Goal: Task Accomplishment & Management: Use online tool/utility

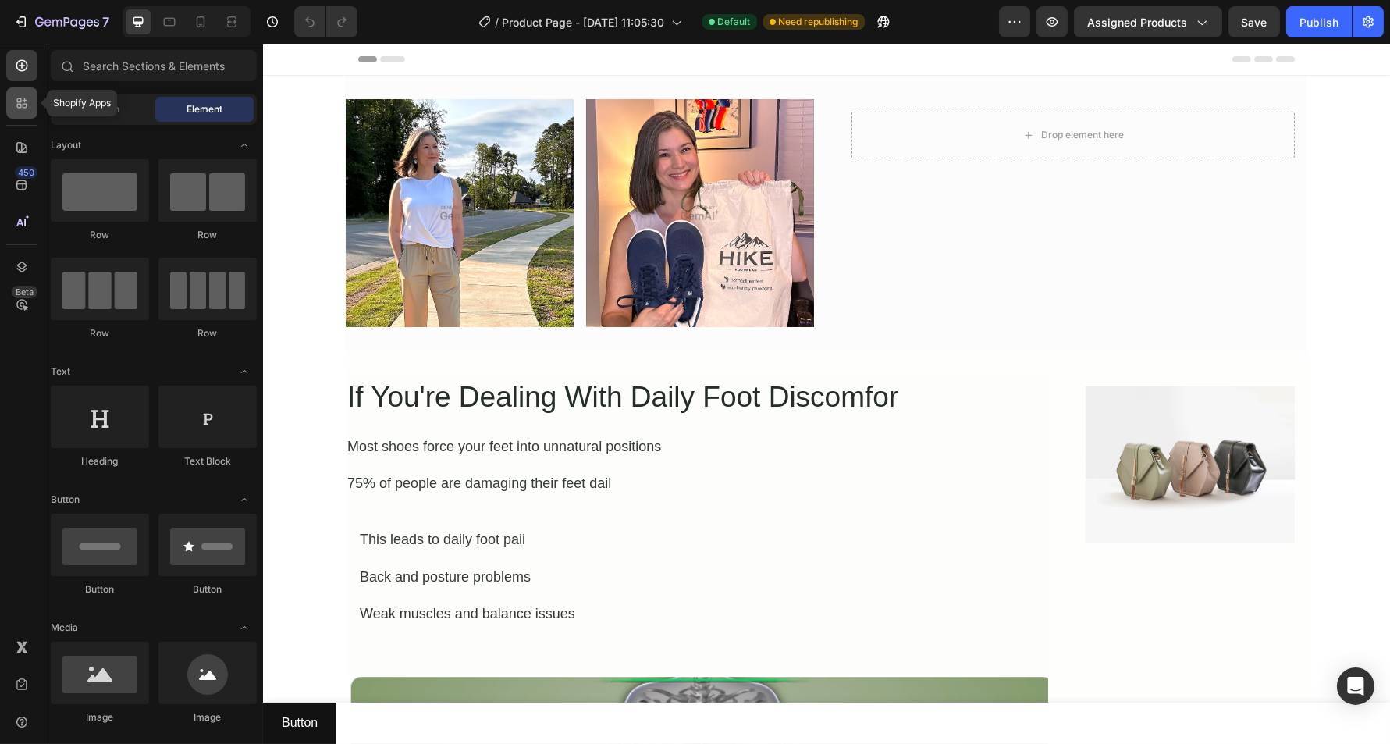
click at [22, 98] on icon at bounding box center [22, 103] width 16 height 16
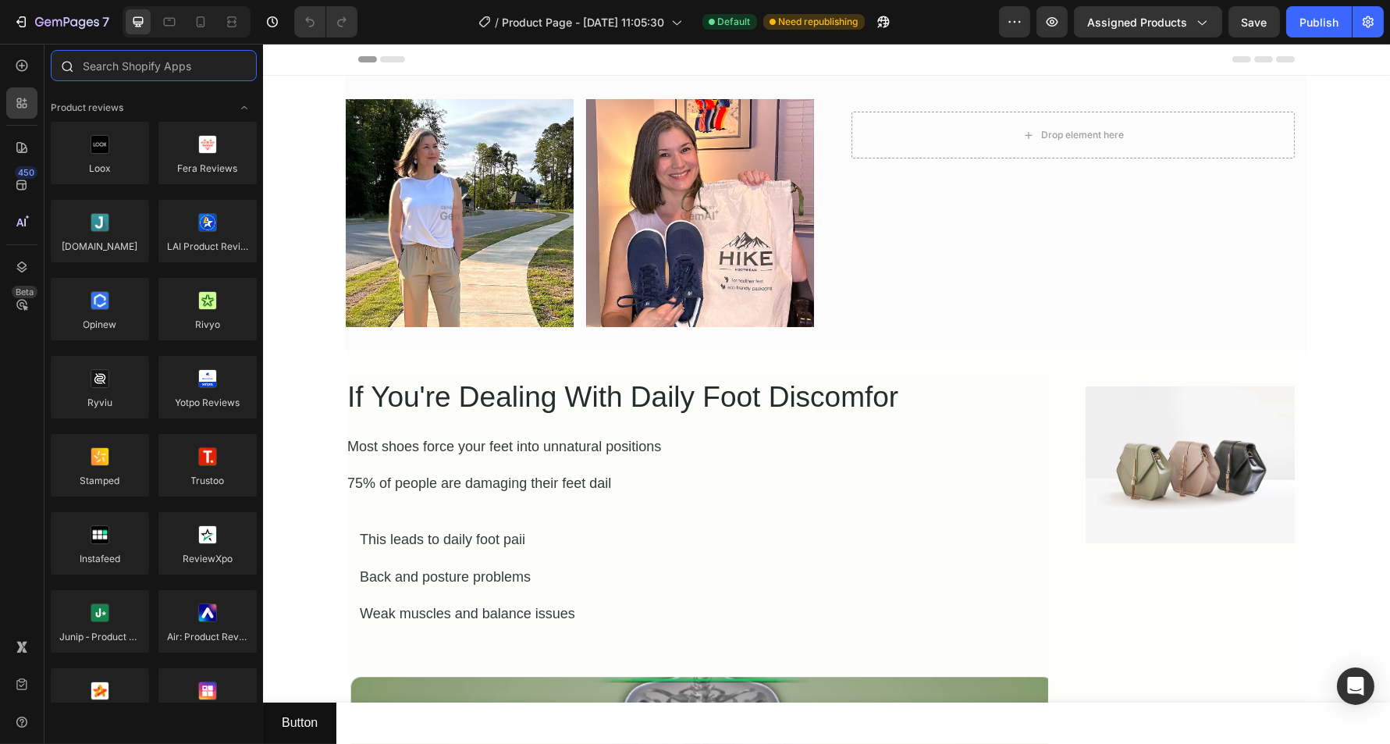
click at [125, 66] on input "text" at bounding box center [154, 65] width 206 height 31
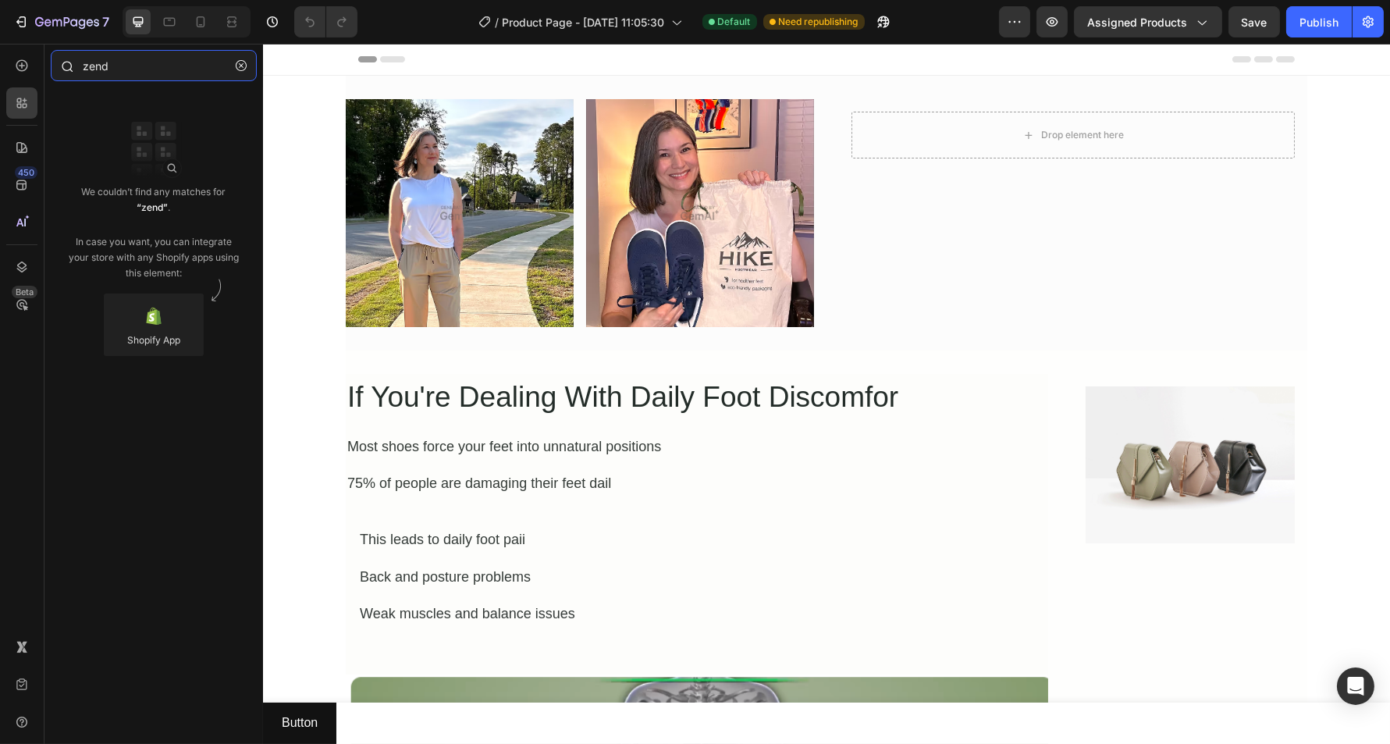
type input "zend"
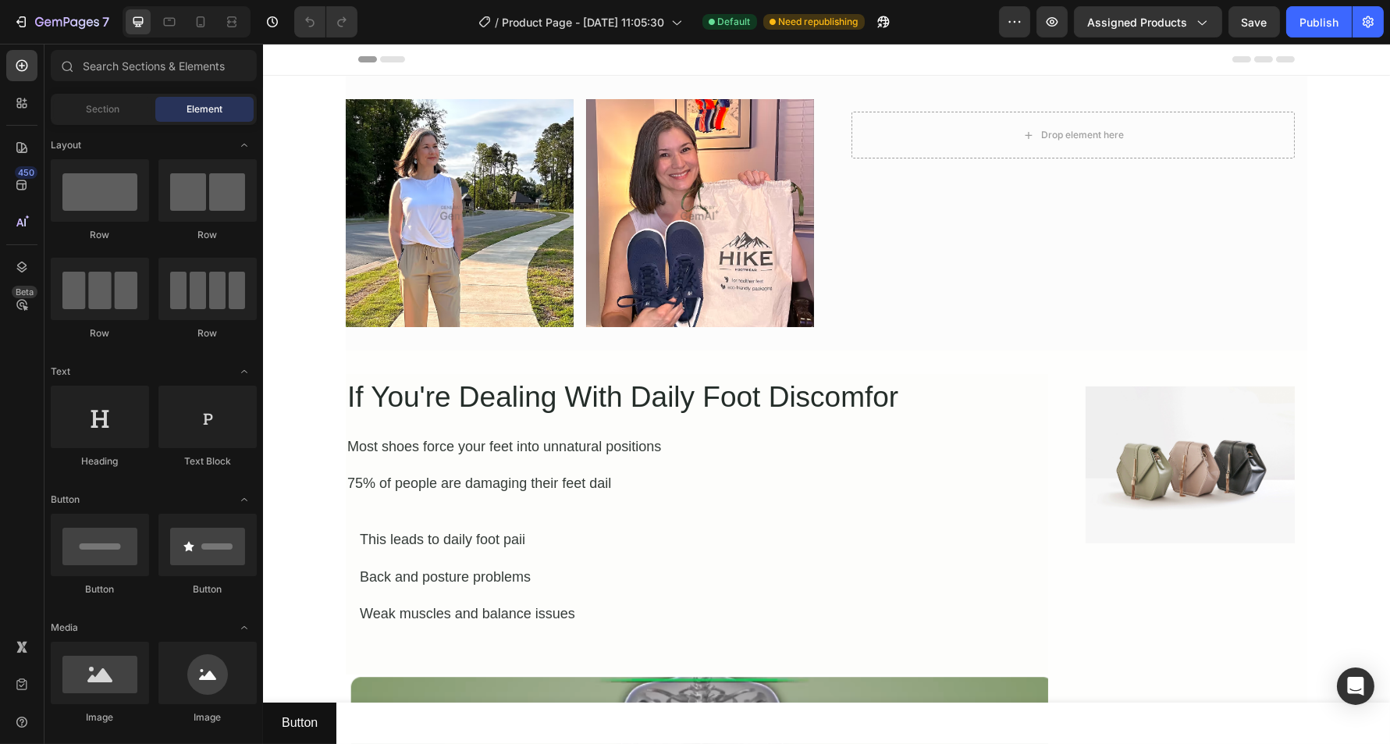
click at [357, 218] on img at bounding box center [459, 213] width 228 height 228
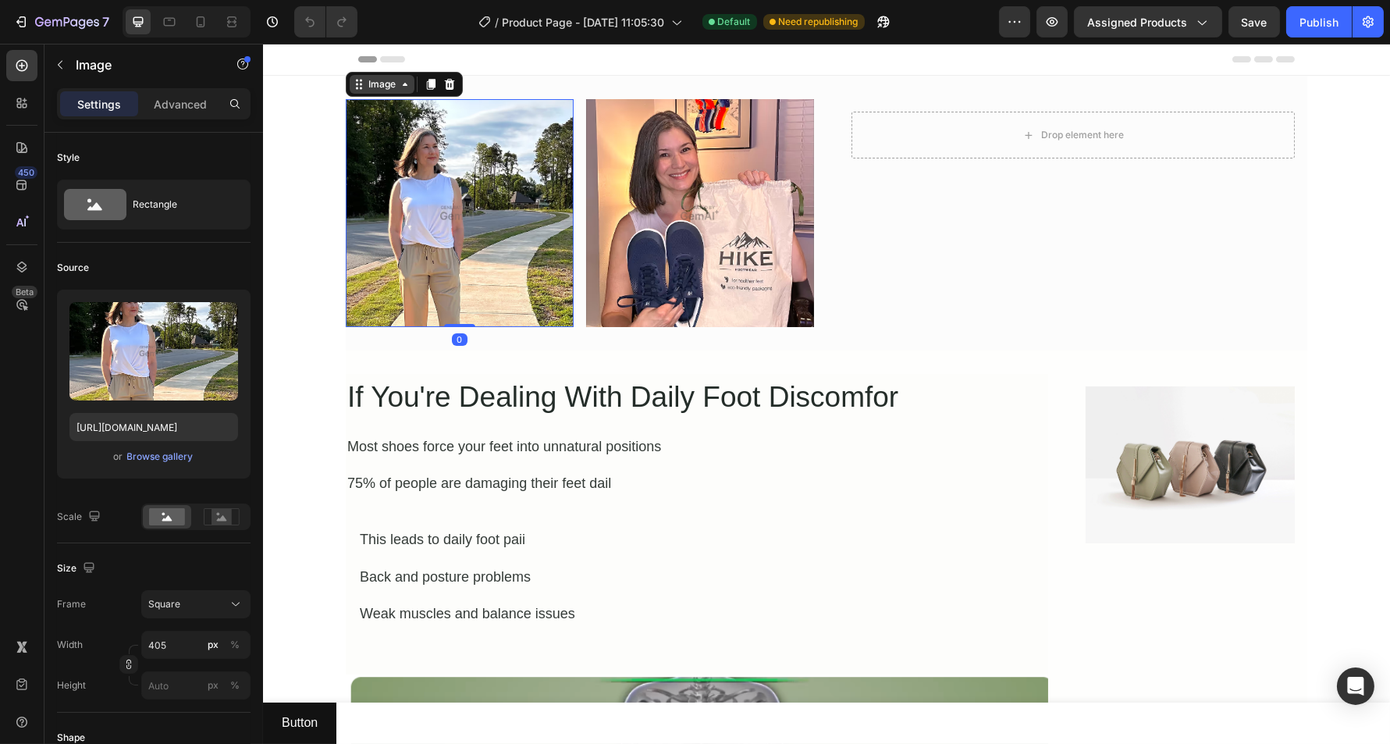
click at [371, 87] on div "Image" at bounding box center [381, 84] width 34 height 14
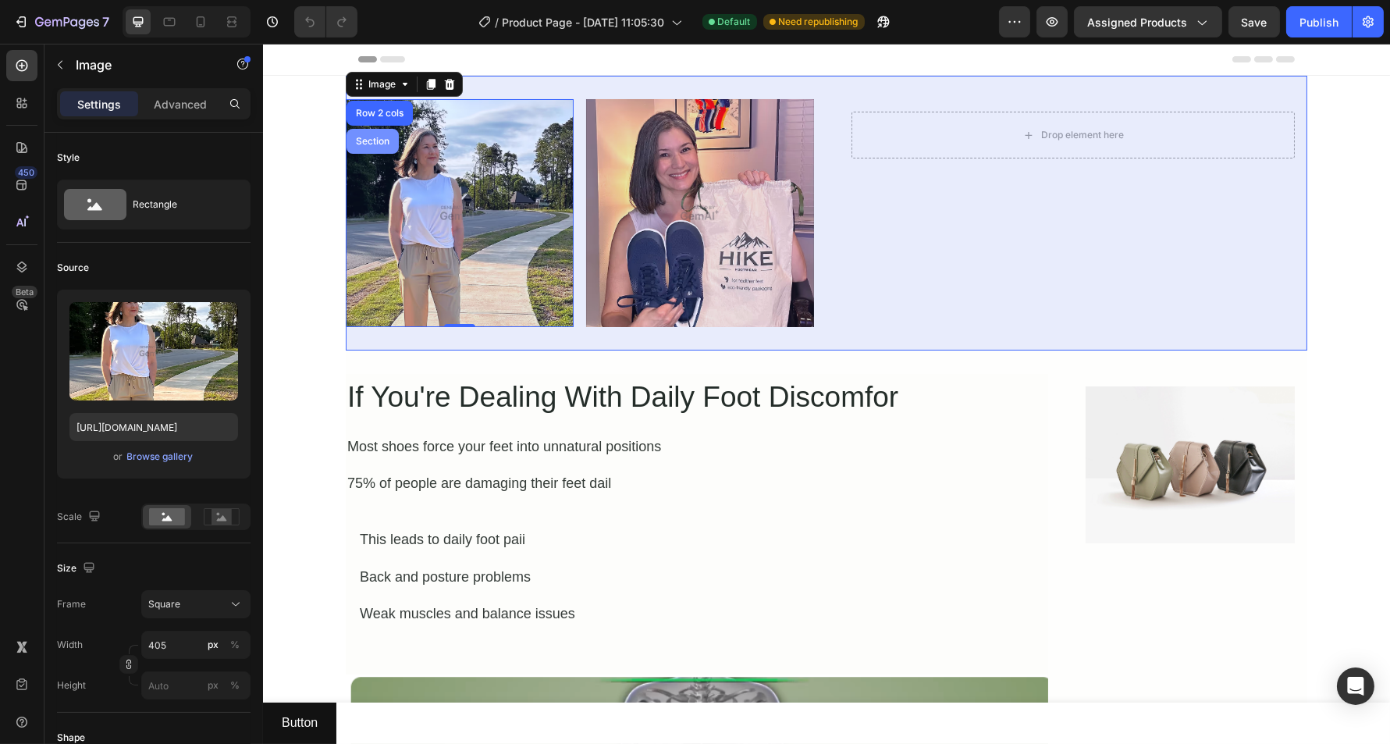
click at [360, 133] on div "Section" at bounding box center [372, 141] width 52 height 25
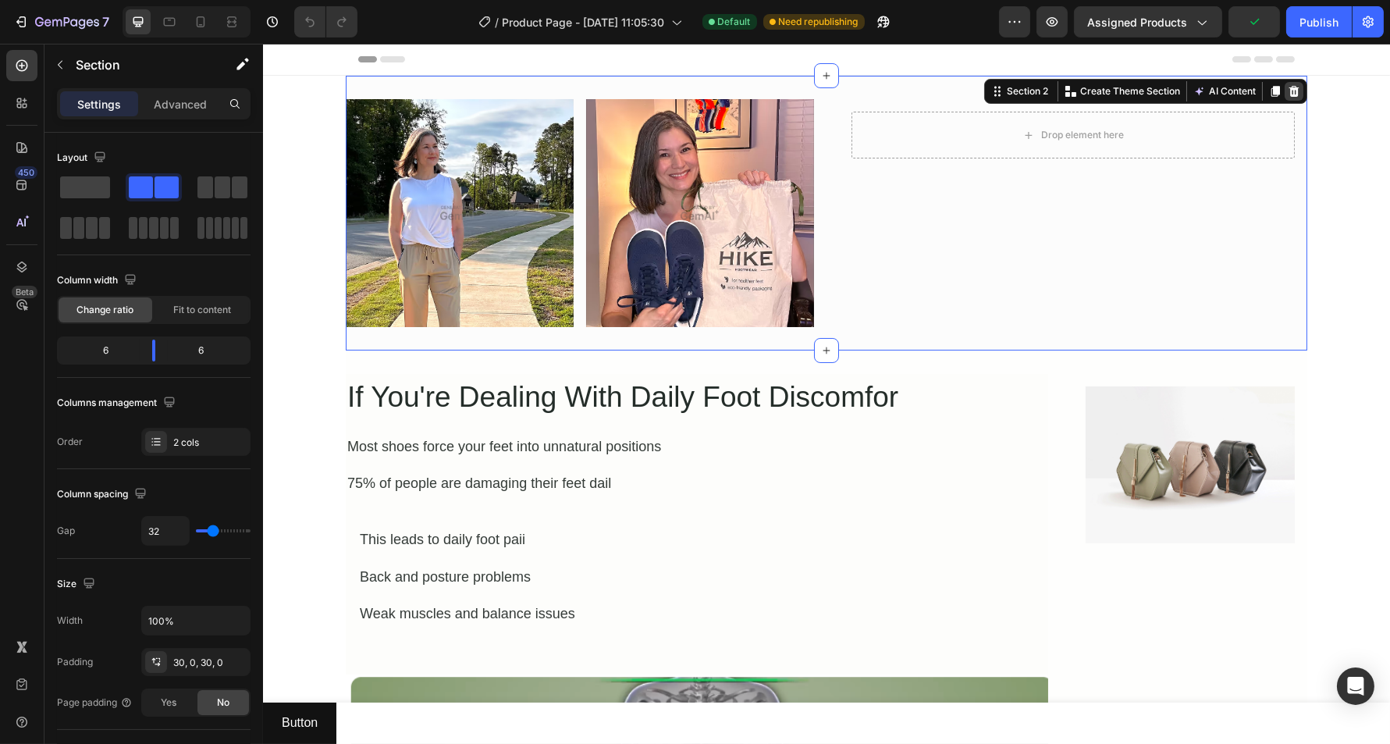
click at [1284, 98] on div at bounding box center [1293, 91] width 19 height 19
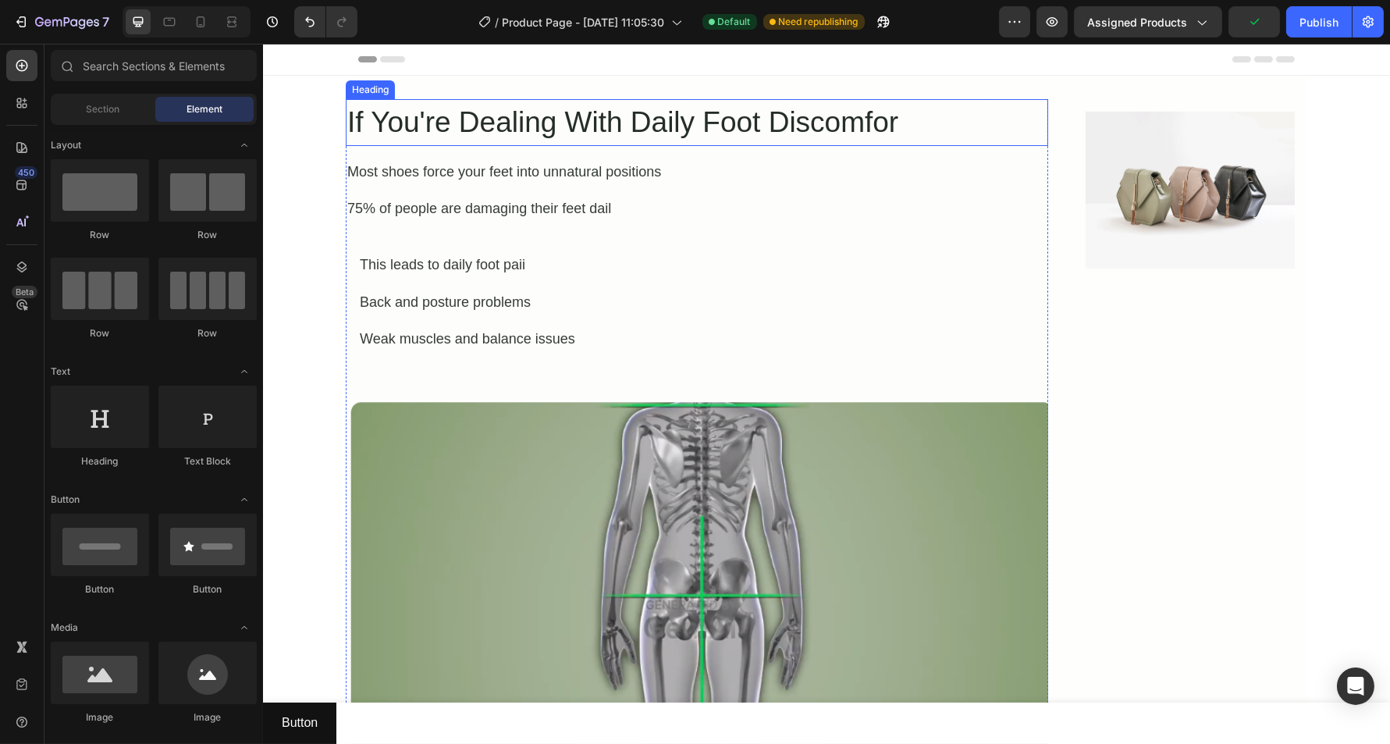
click at [378, 103] on h2 "If You're Dealing With Daily Foot Discomfor" at bounding box center [696, 122] width 702 height 47
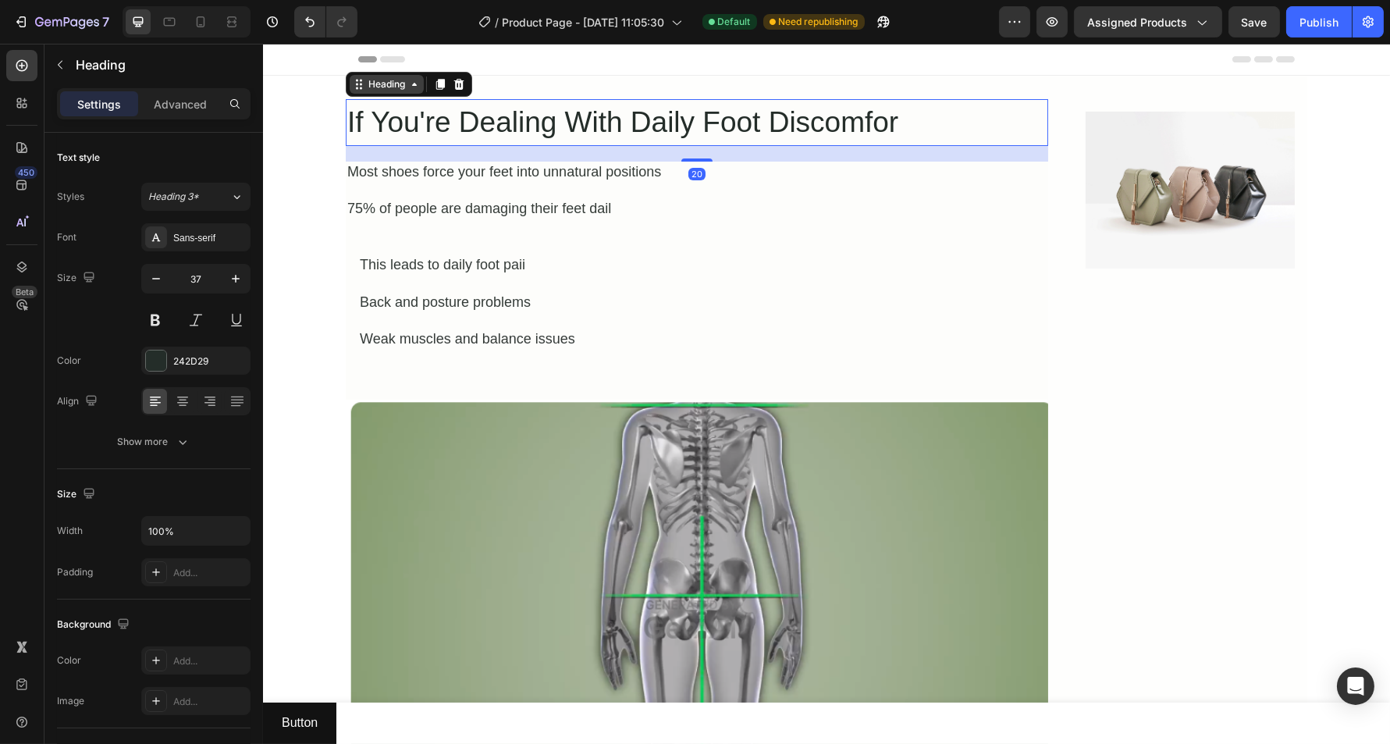
click at [376, 89] on div "Heading" at bounding box center [385, 84] width 43 height 14
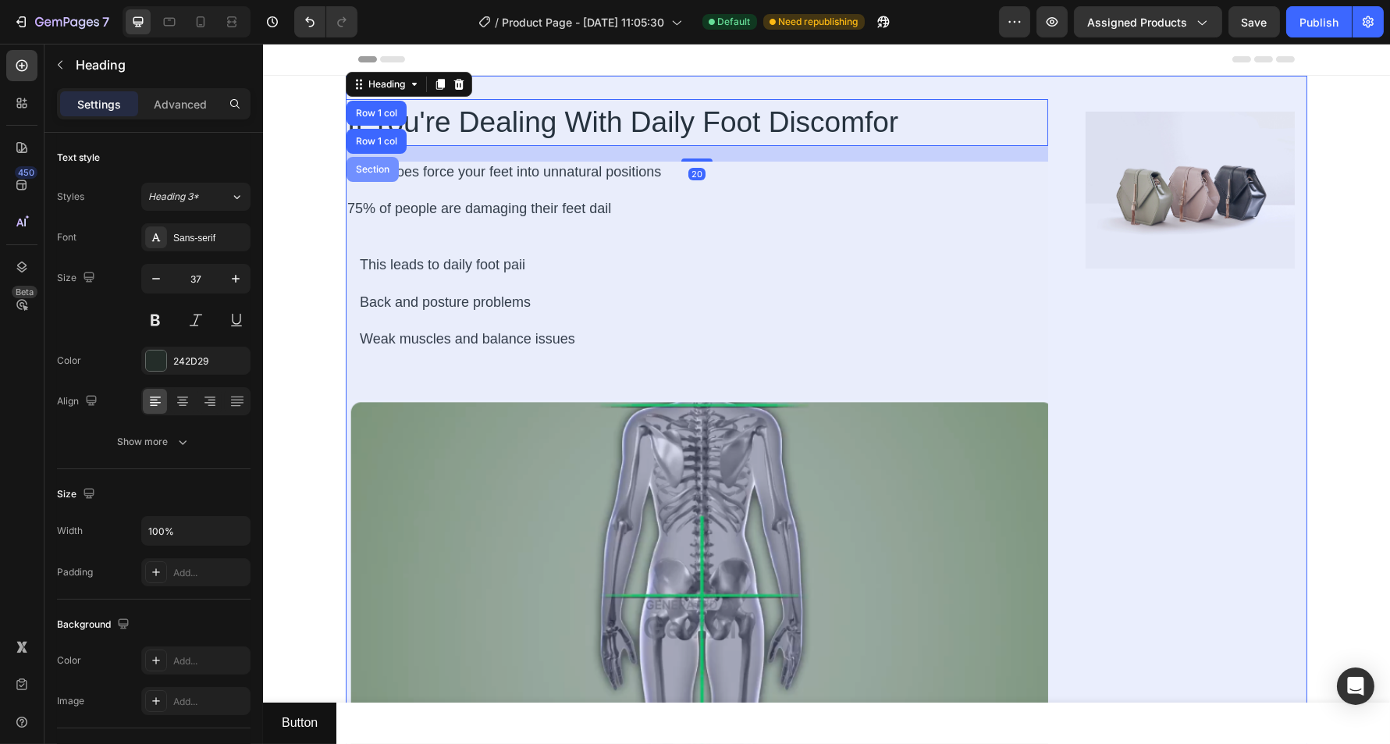
click at [364, 157] on div "Section" at bounding box center [372, 169] width 52 height 25
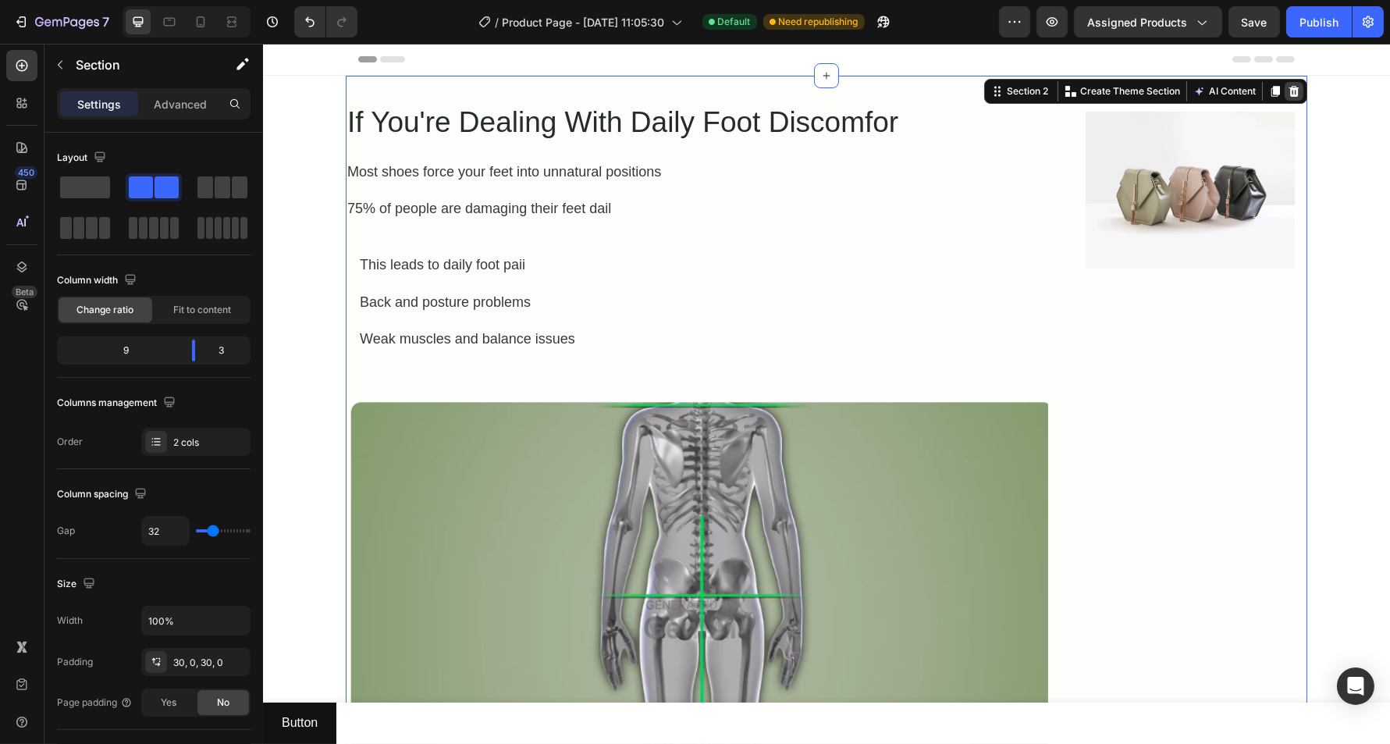
click at [1287, 90] on icon at bounding box center [1293, 91] width 12 height 12
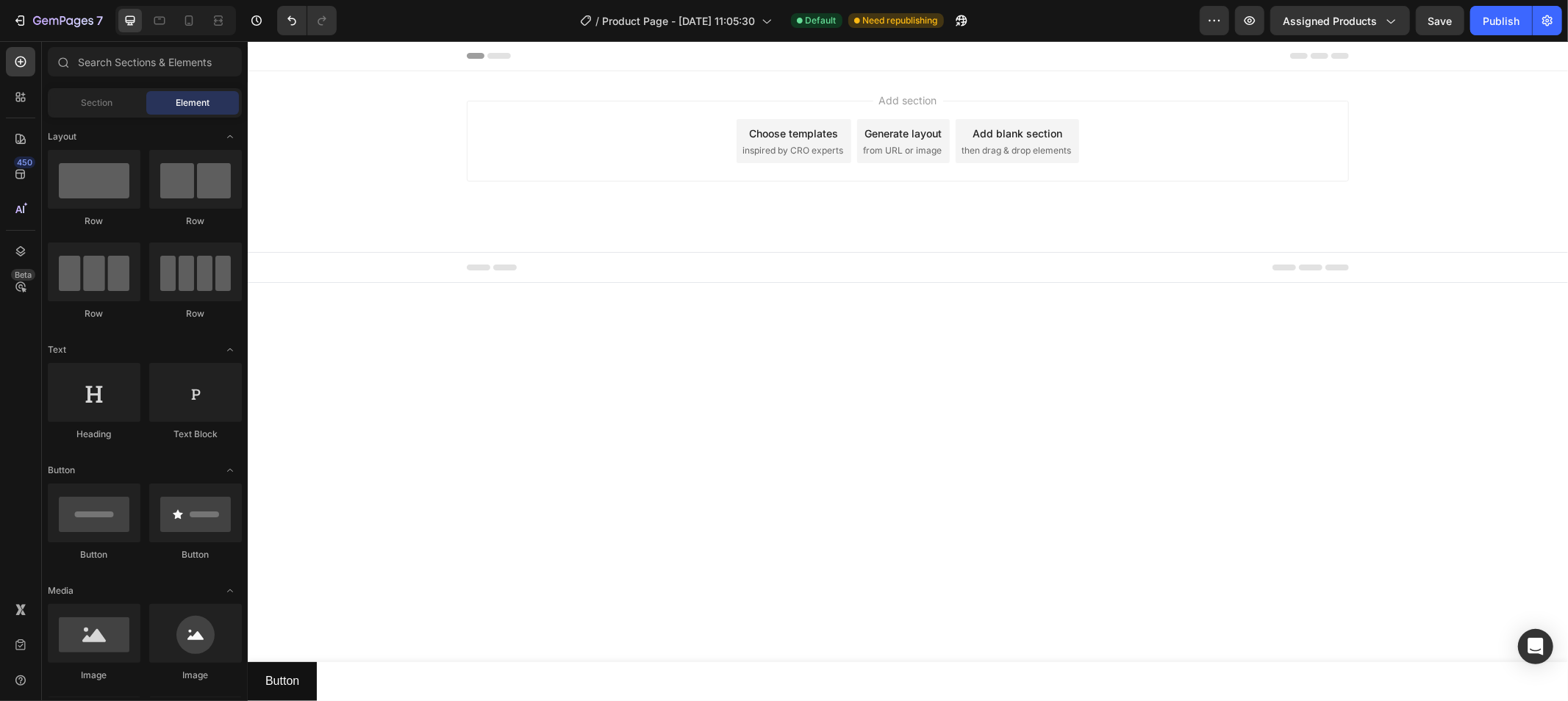
click at [1309, 231] on div "Add section Choose templates inspired by CRO experts Generate layout from URL o…" at bounding box center [906, 161] width 1320 height 181
click at [1309, 220] on div "Add section Choose templates inspired by CRO experts Generate layout from URL o…" at bounding box center [906, 161] width 1320 height 181
click at [105, 52] on input "text" at bounding box center [145, 61] width 194 height 29
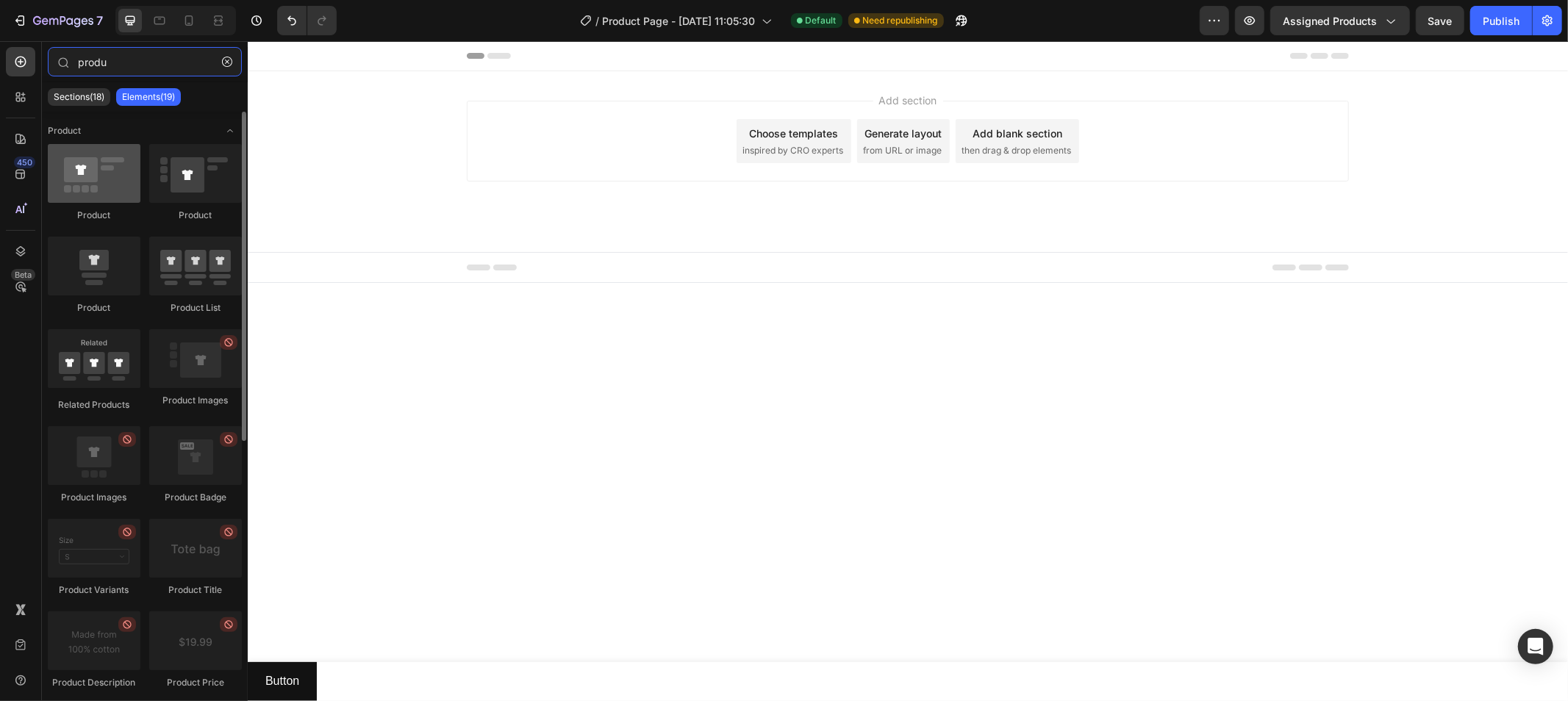
type input "produ"
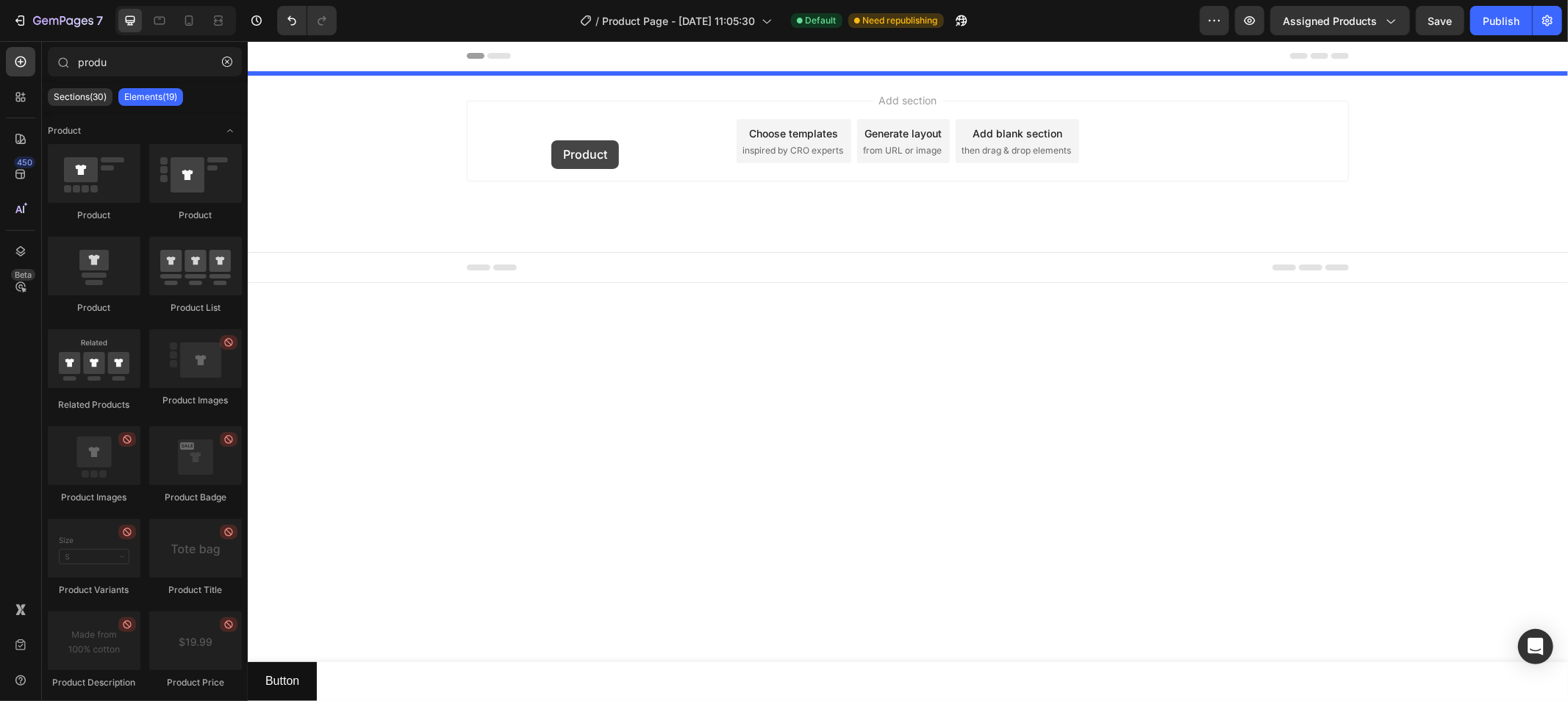
drag, startPoint x: 359, startPoint y: 220, endPoint x: 550, endPoint y: 139, distance: 207.5
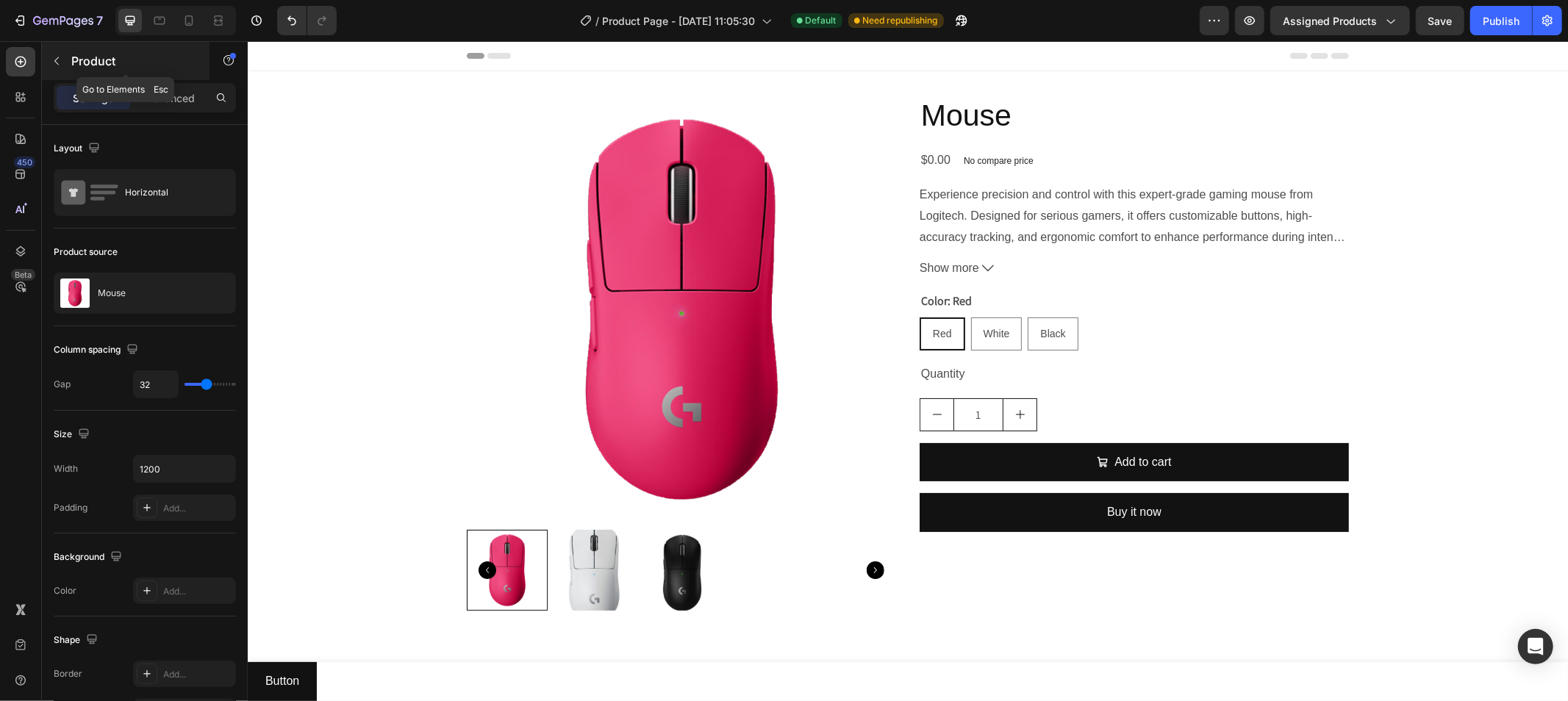
click at [57, 68] on button "button" at bounding box center [57, 60] width 24 height 24
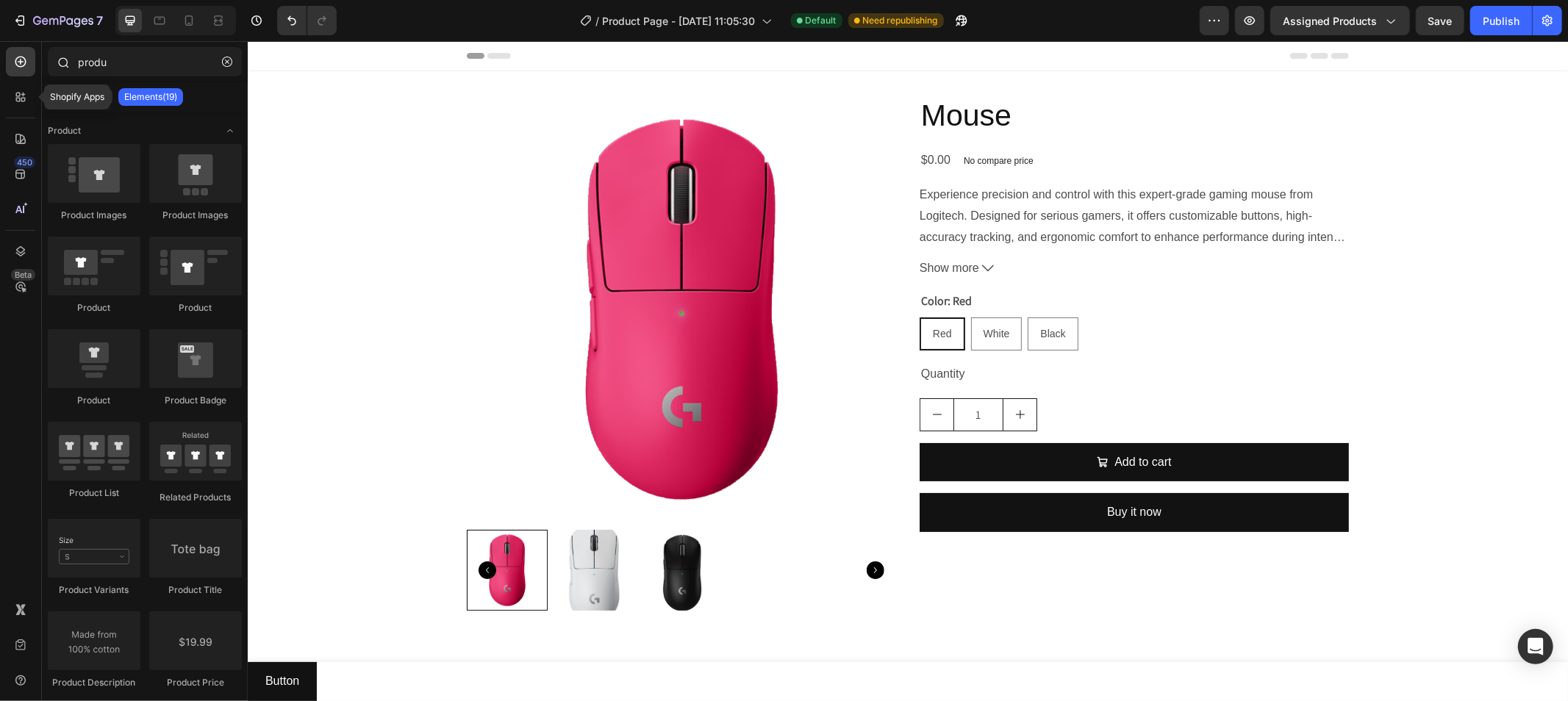
click at [16, 99] on icon at bounding box center [18, 100] width 5 height 5
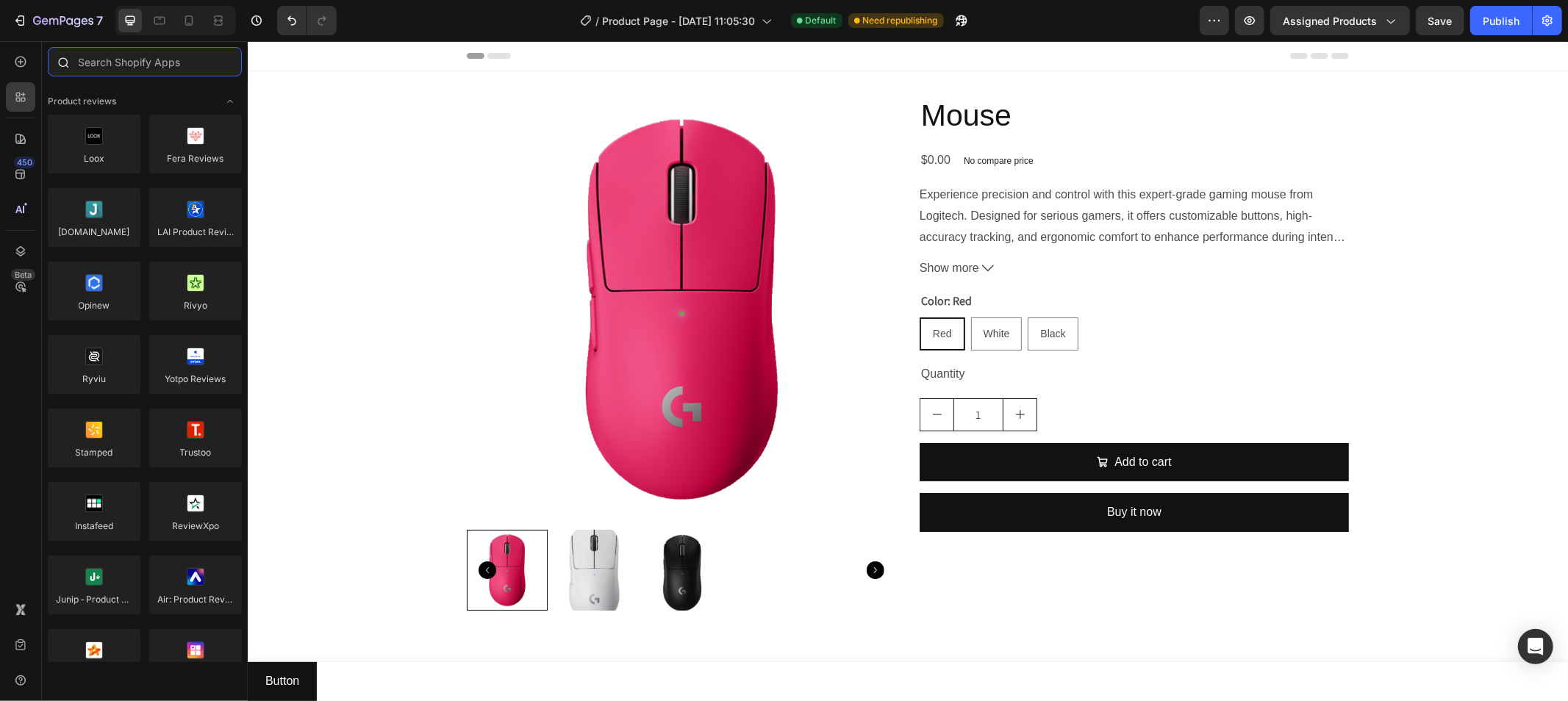
click at [113, 63] on input "text" at bounding box center [145, 61] width 194 height 29
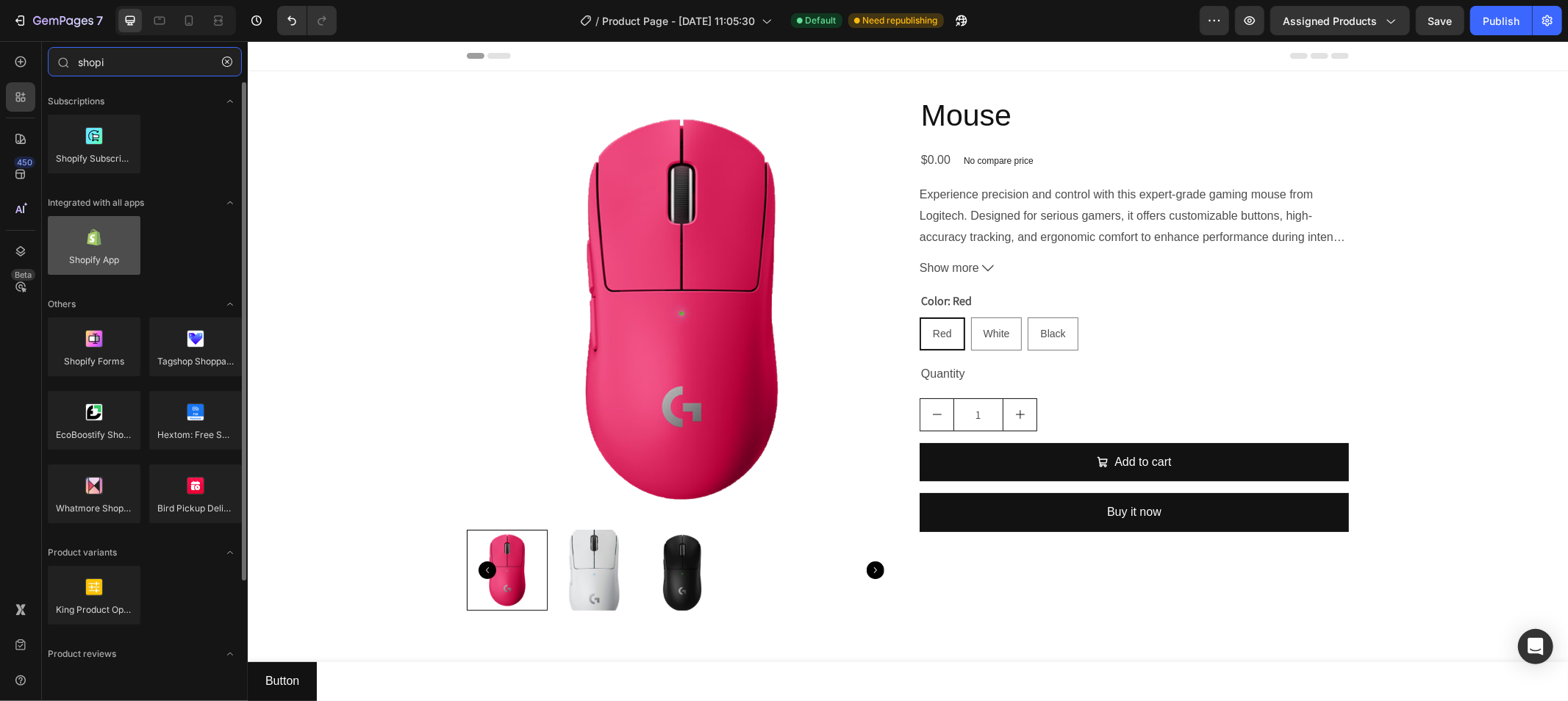
type input "shopi"
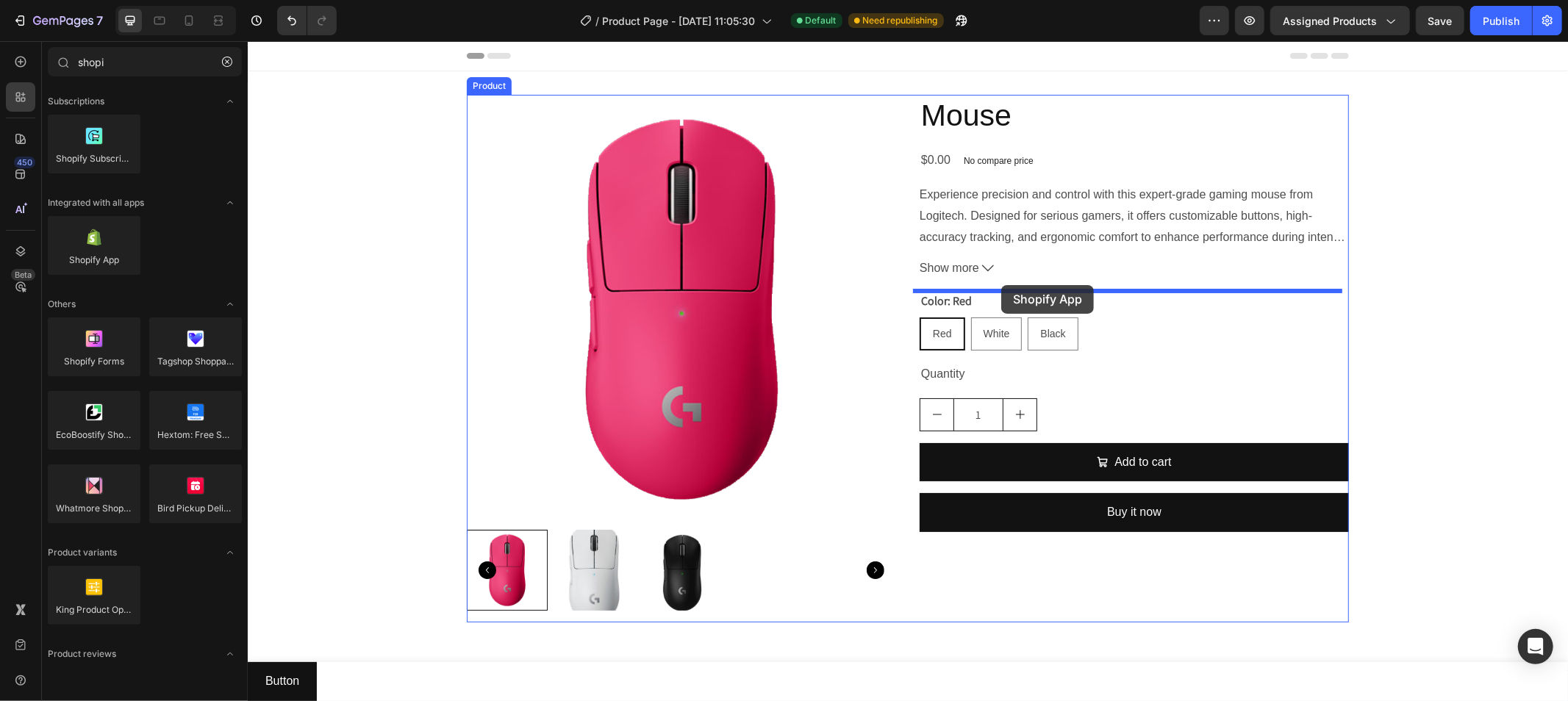
drag, startPoint x: 344, startPoint y: 301, endPoint x: 1001, endPoint y: 285, distance: 657.2
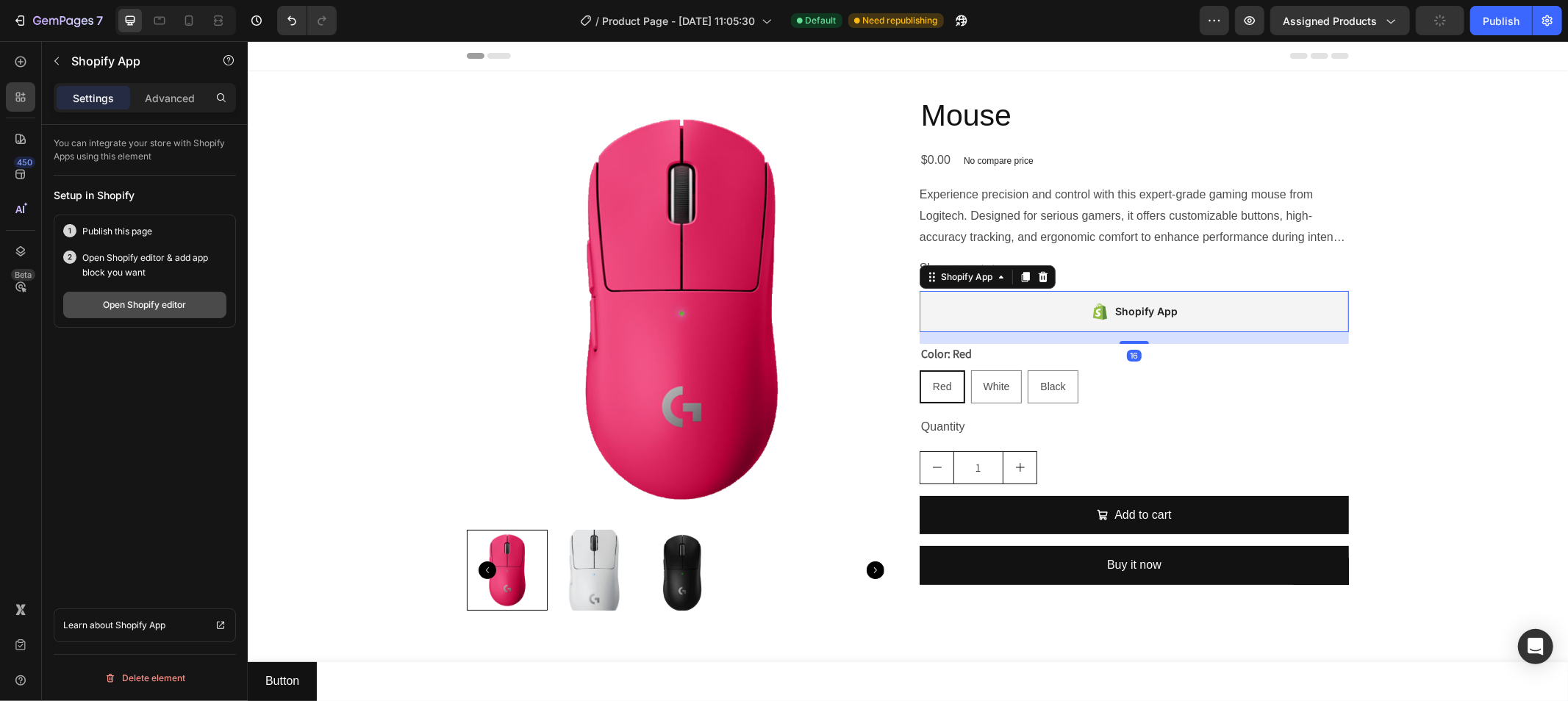
click at [118, 303] on div "Open Shopify editor" at bounding box center [145, 305] width 83 height 13
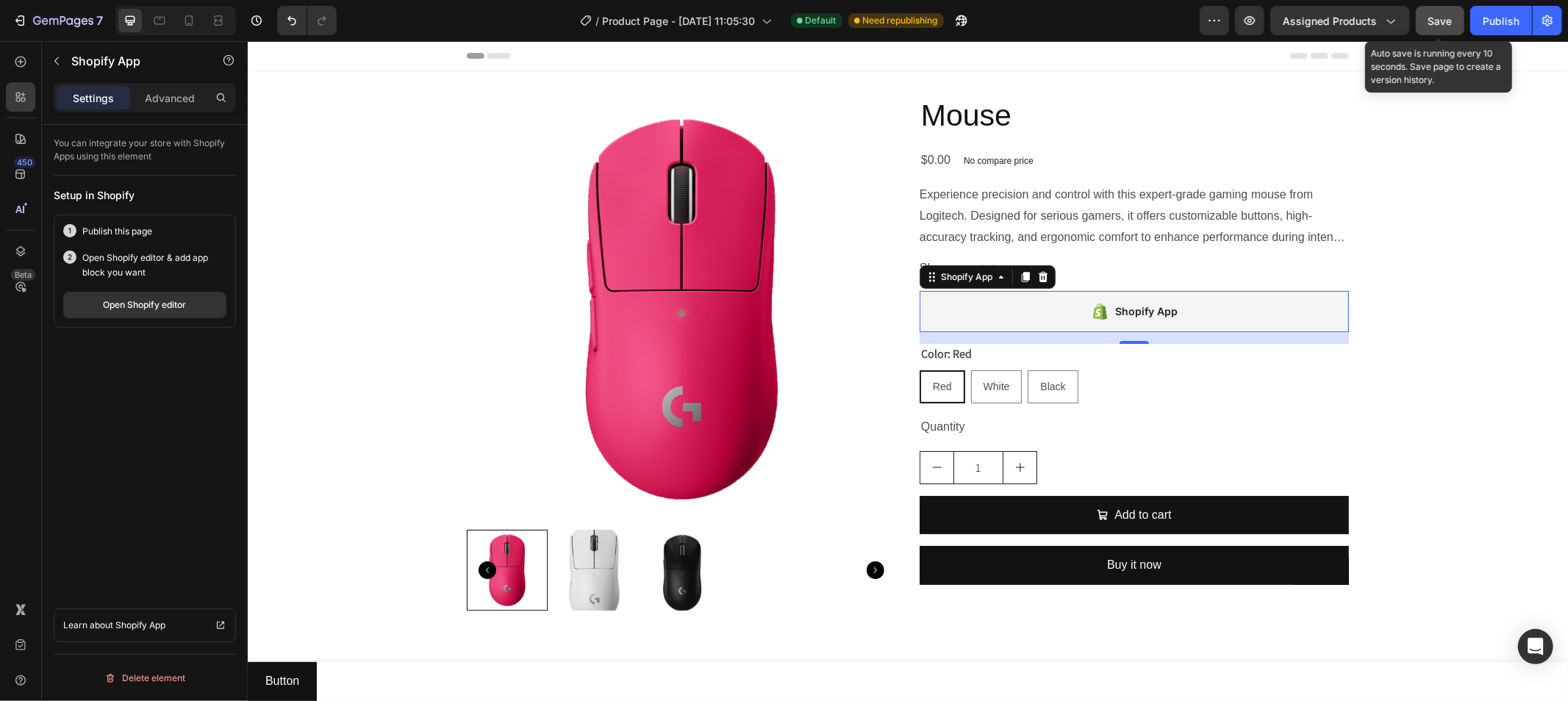
click at [1309, 27] on div "Save" at bounding box center [1441, 21] width 24 height 15
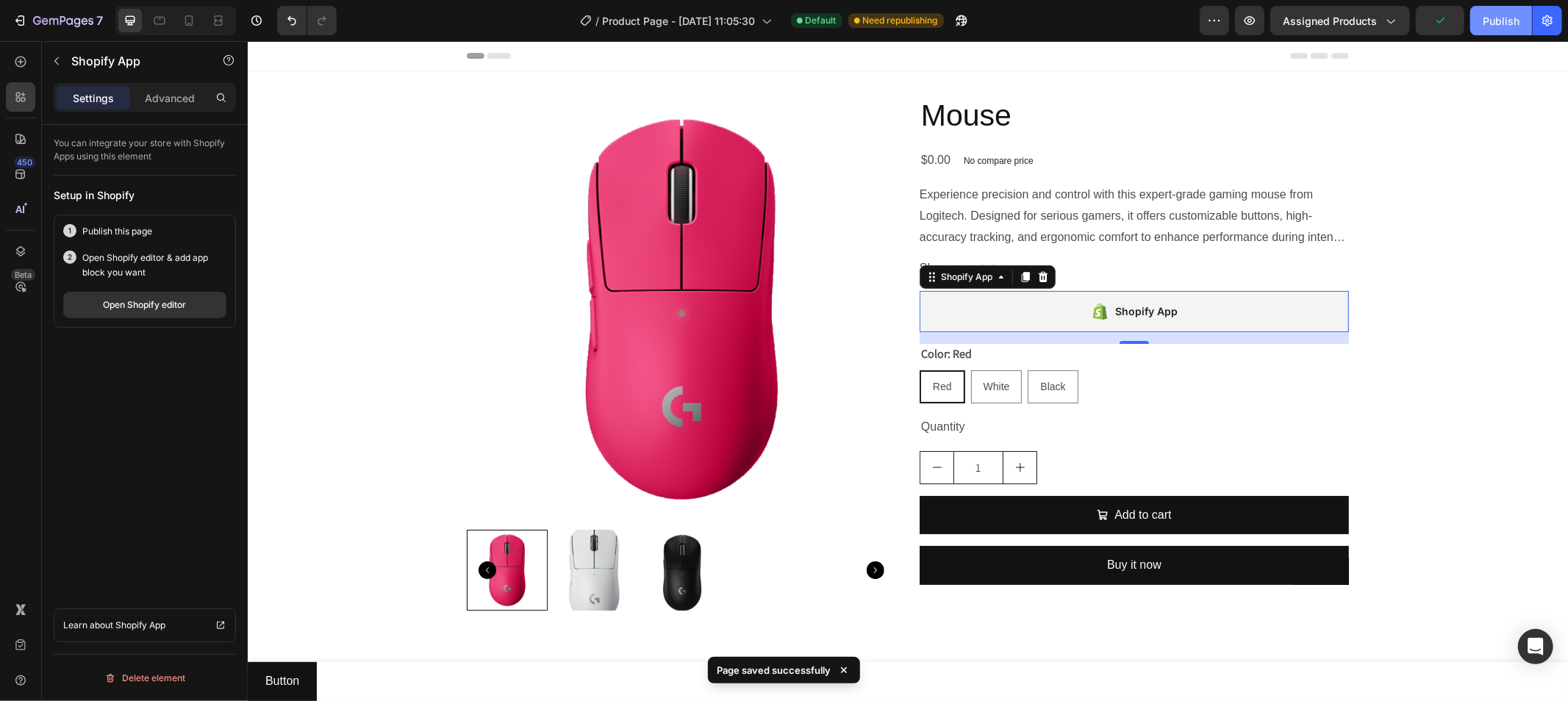
click at [1309, 25] on div "Publish" at bounding box center [1501, 21] width 37 height 15
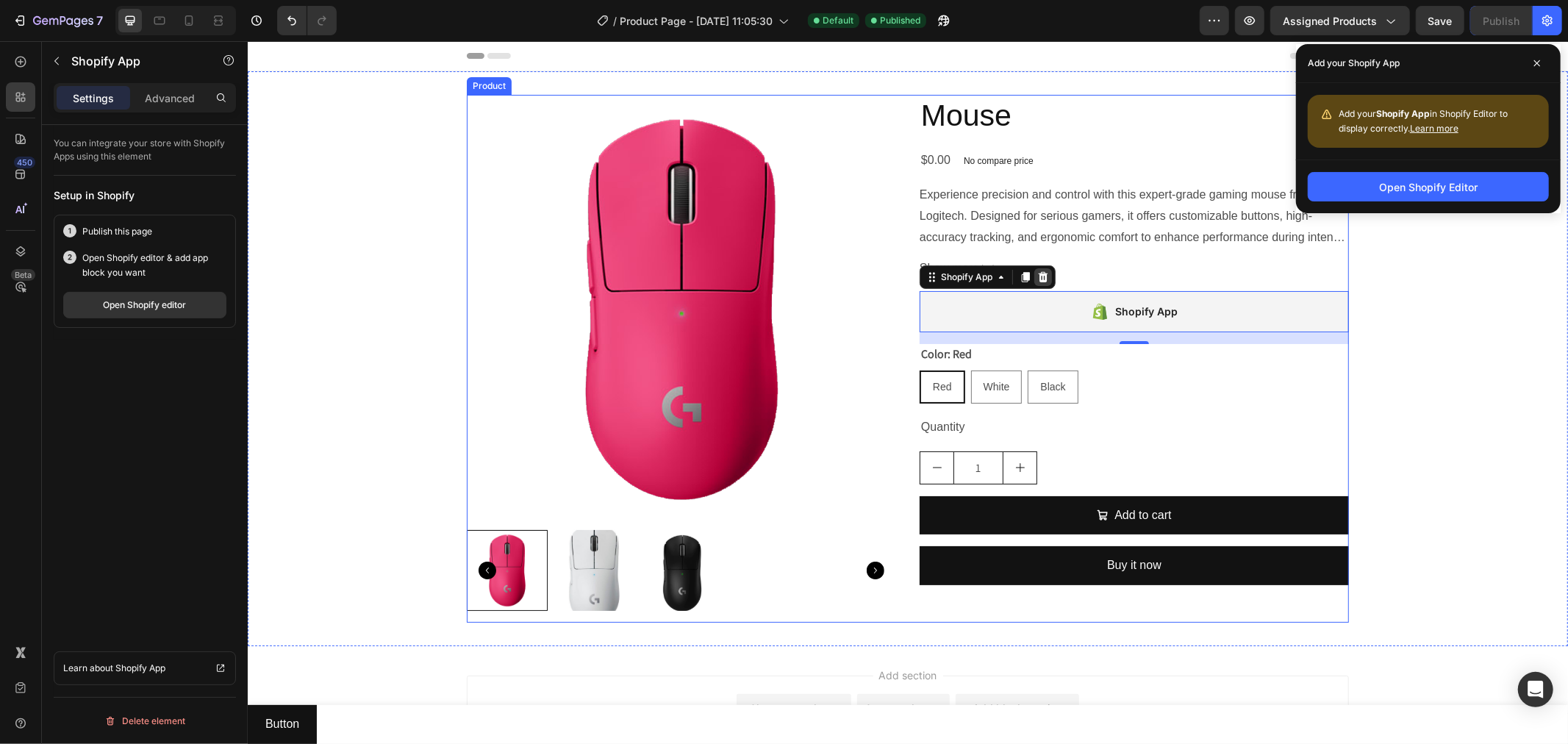
click at [1038, 276] on icon at bounding box center [1042, 276] width 11 height 11
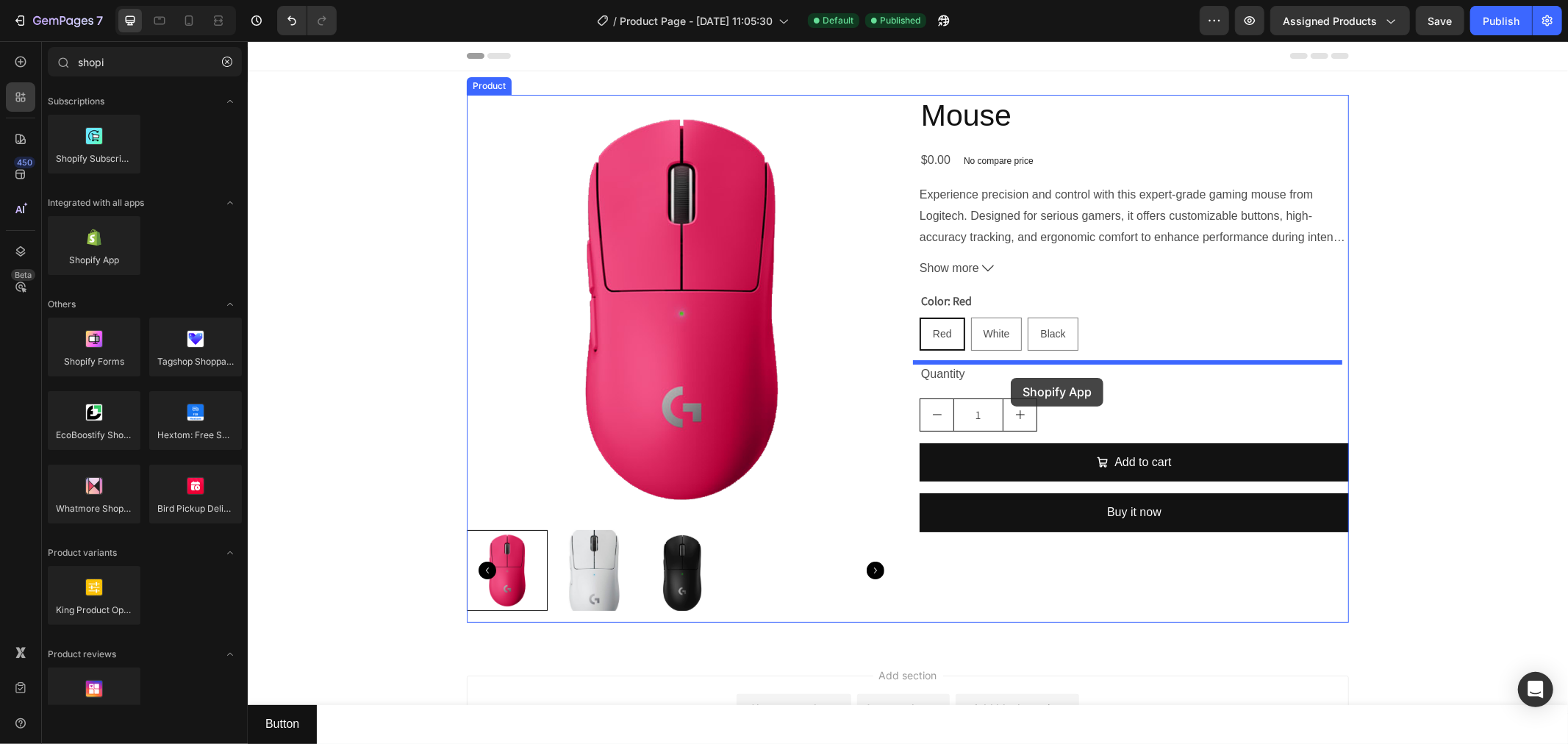
drag, startPoint x: 398, startPoint y: 289, endPoint x: 1010, endPoint y: 377, distance: 618.3
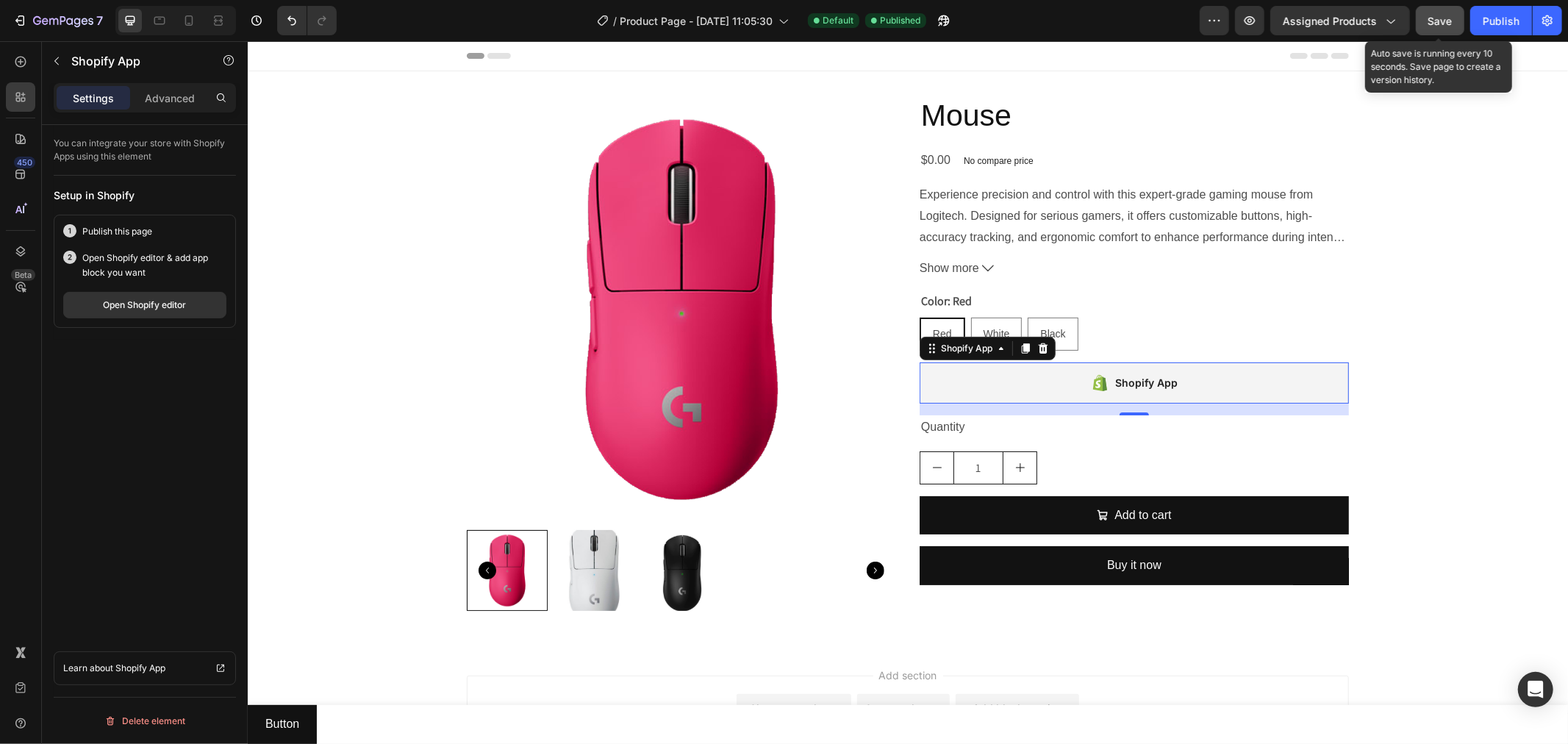
click at [1309, 22] on span "Save" at bounding box center [1441, 21] width 24 height 12
click at [1309, 17] on div "Publish" at bounding box center [1501, 21] width 37 height 15
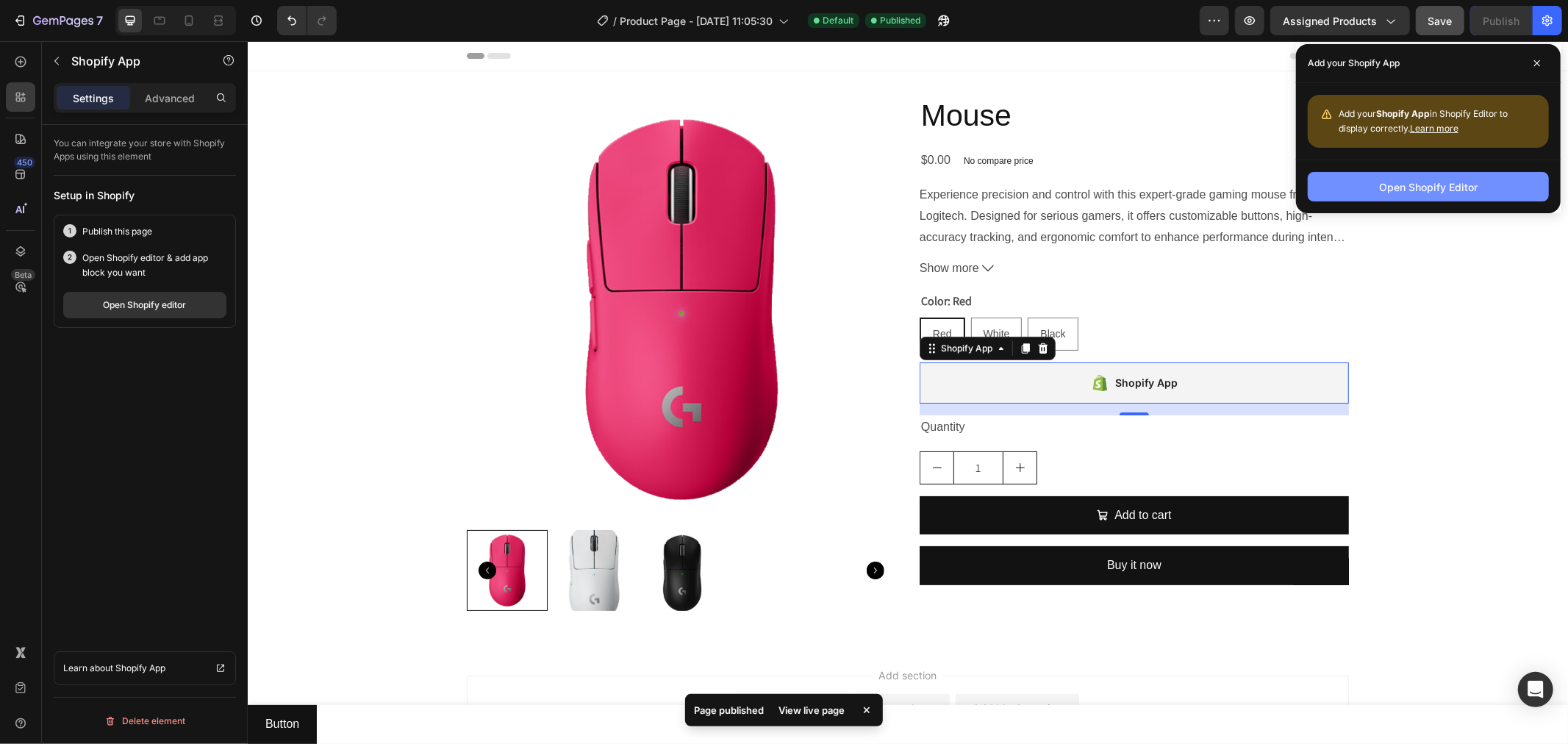
click at [1309, 179] on div "Open Shopify Editor" at bounding box center [1429, 186] width 99 height 15
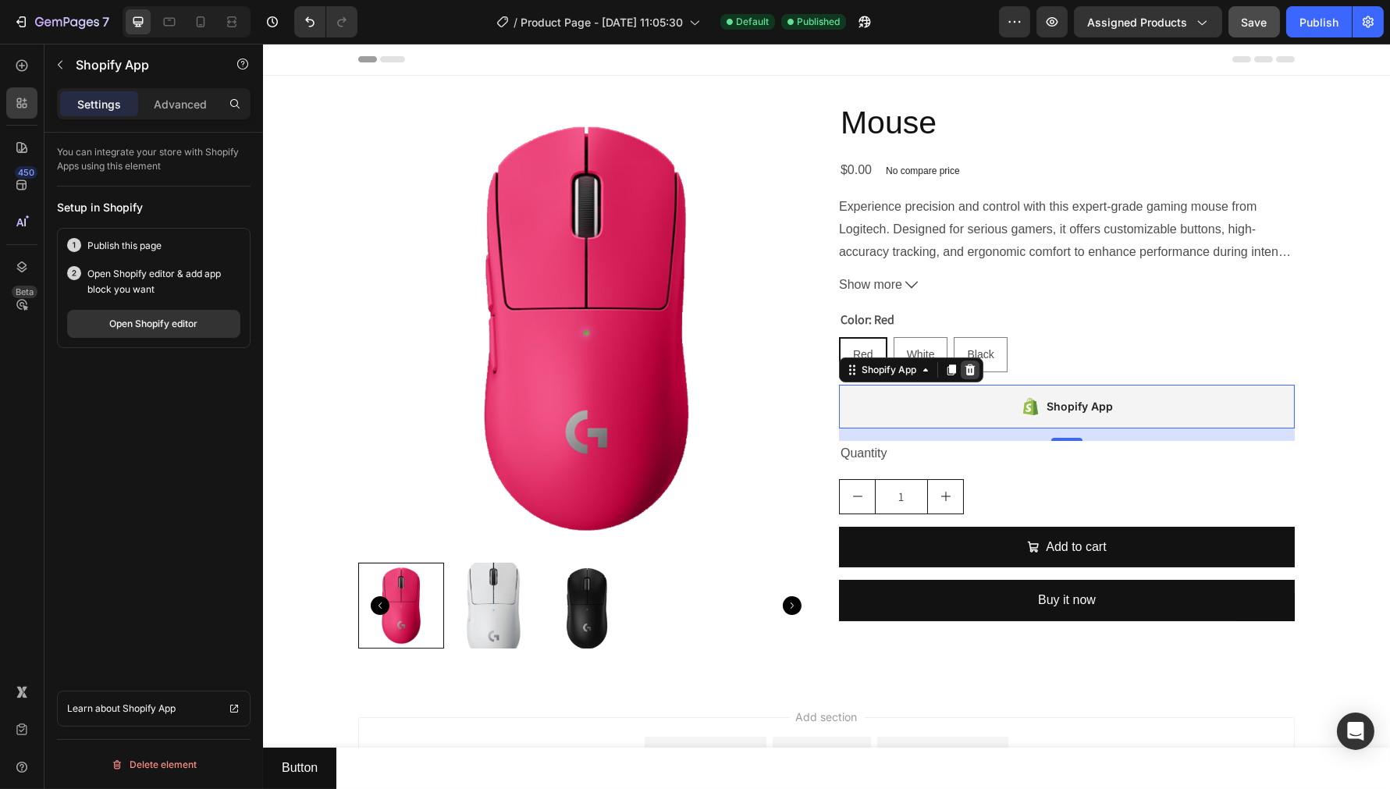
click at [964, 371] on icon at bounding box center [969, 369] width 10 height 11
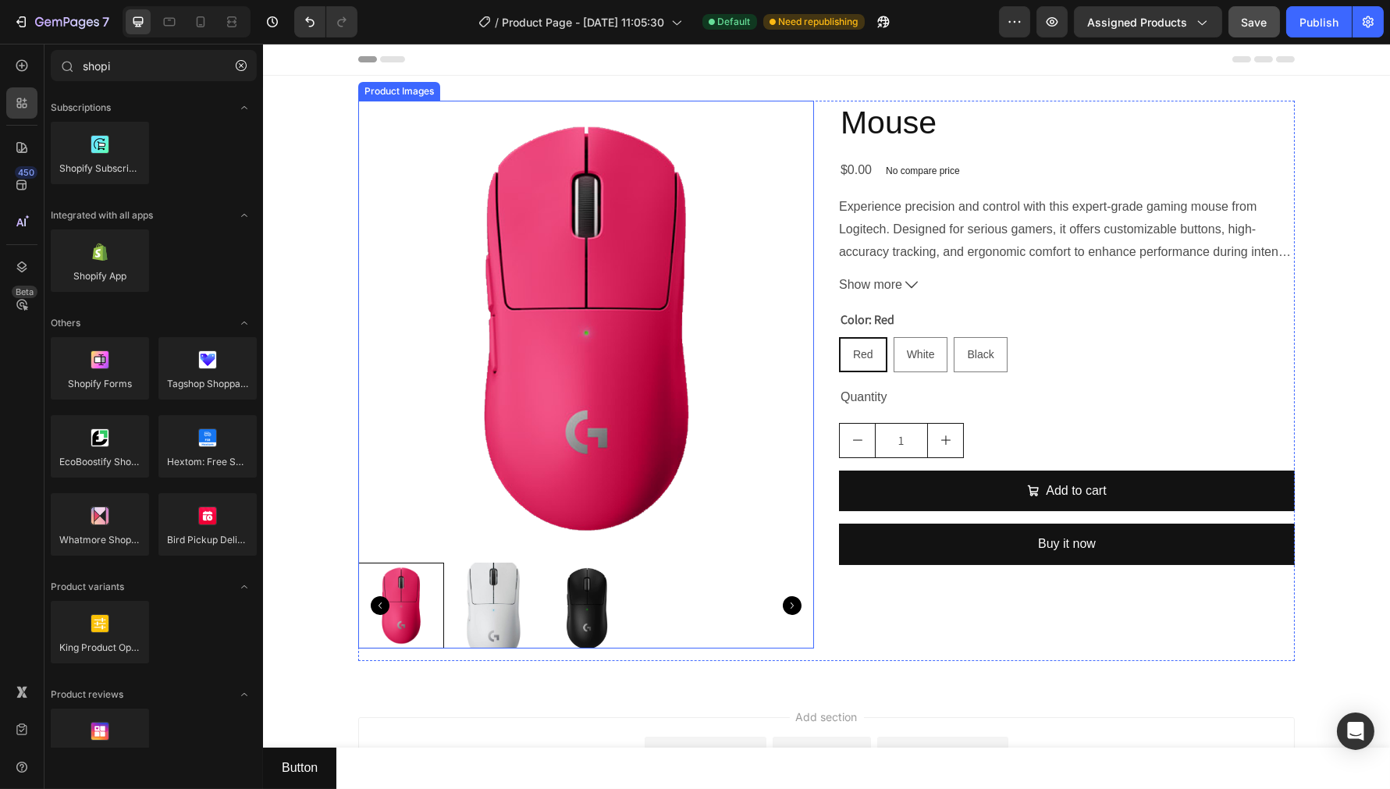
click at [386, 144] on img at bounding box center [585, 329] width 456 height 456
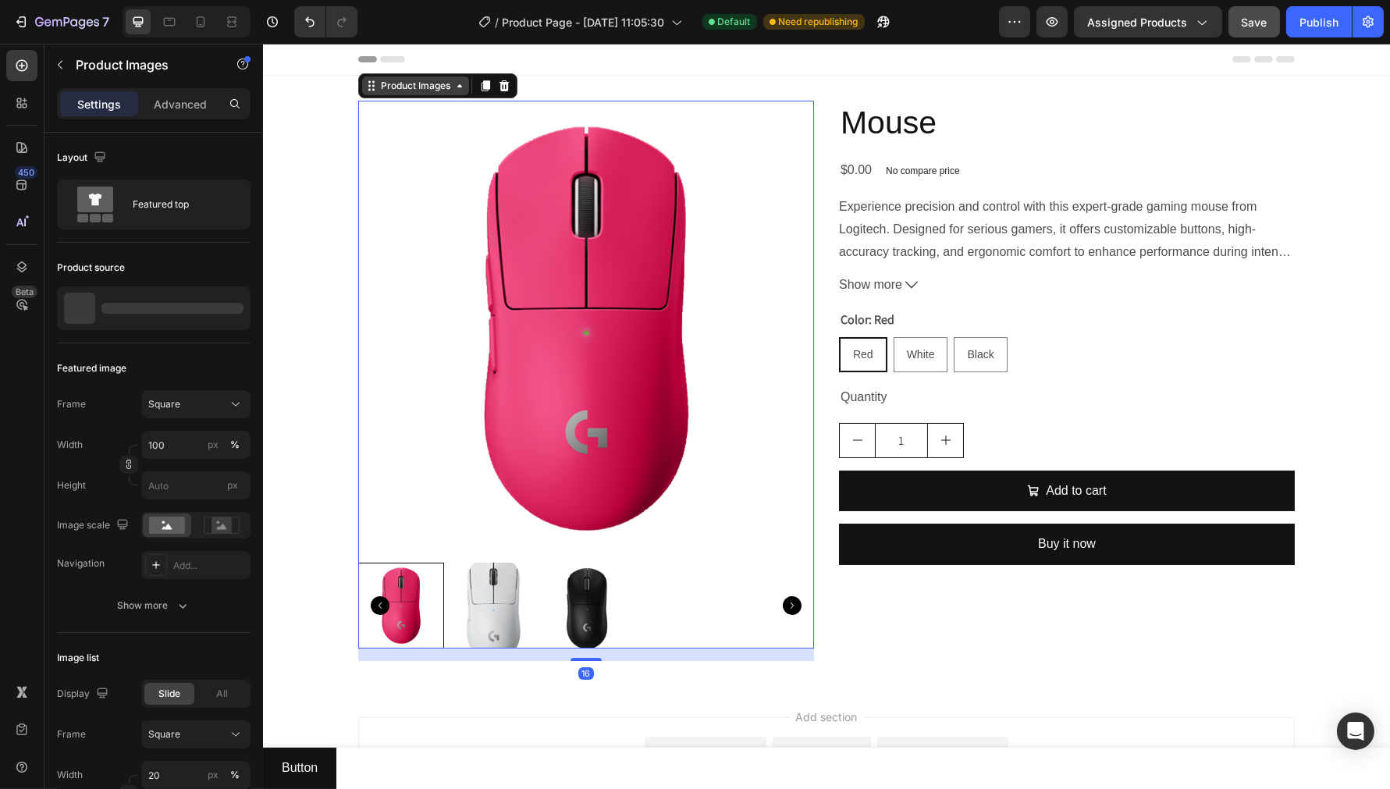
click at [387, 83] on div "Product Images" at bounding box center [415, 86] width 76 height 14
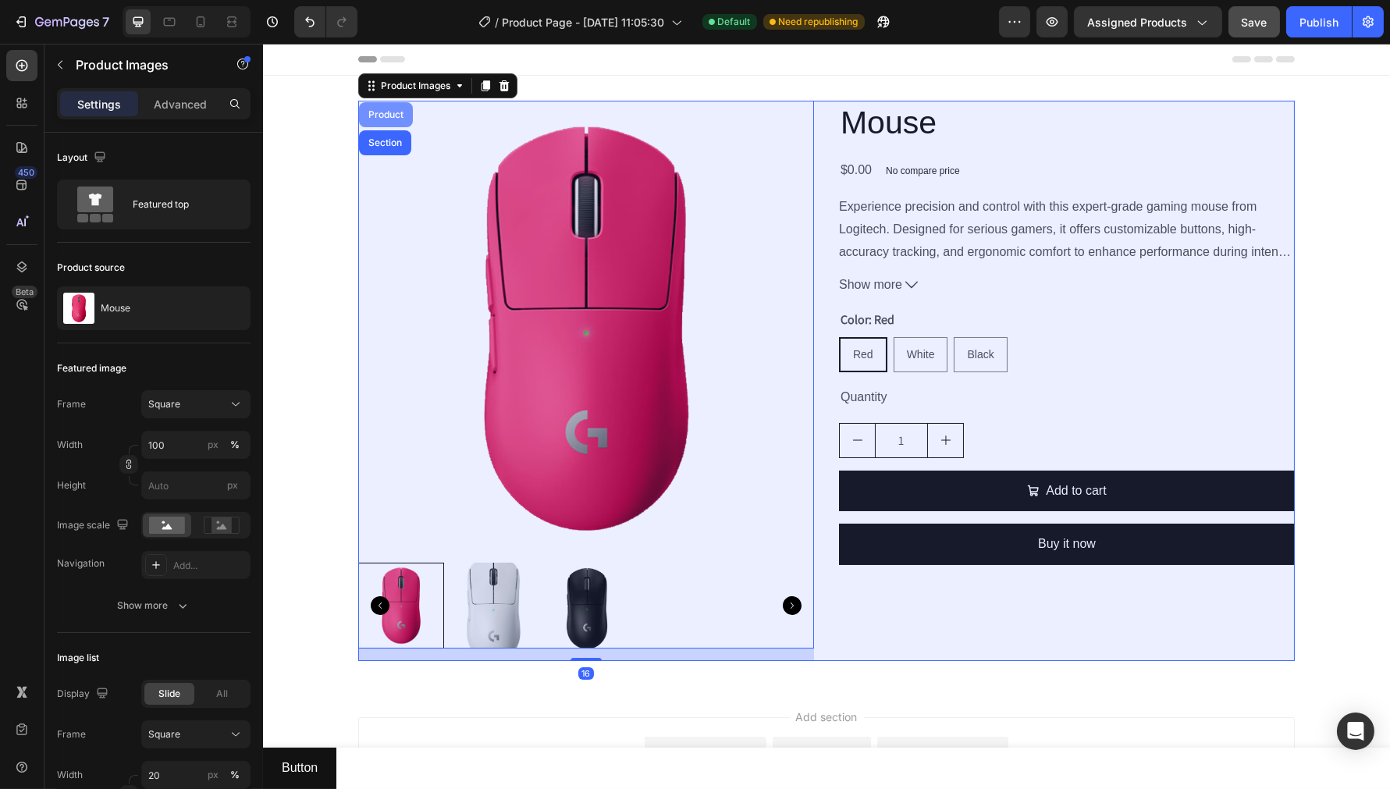
click at [376, 114] on div "Product" at bounding box center [384, 114] width 41 height 9
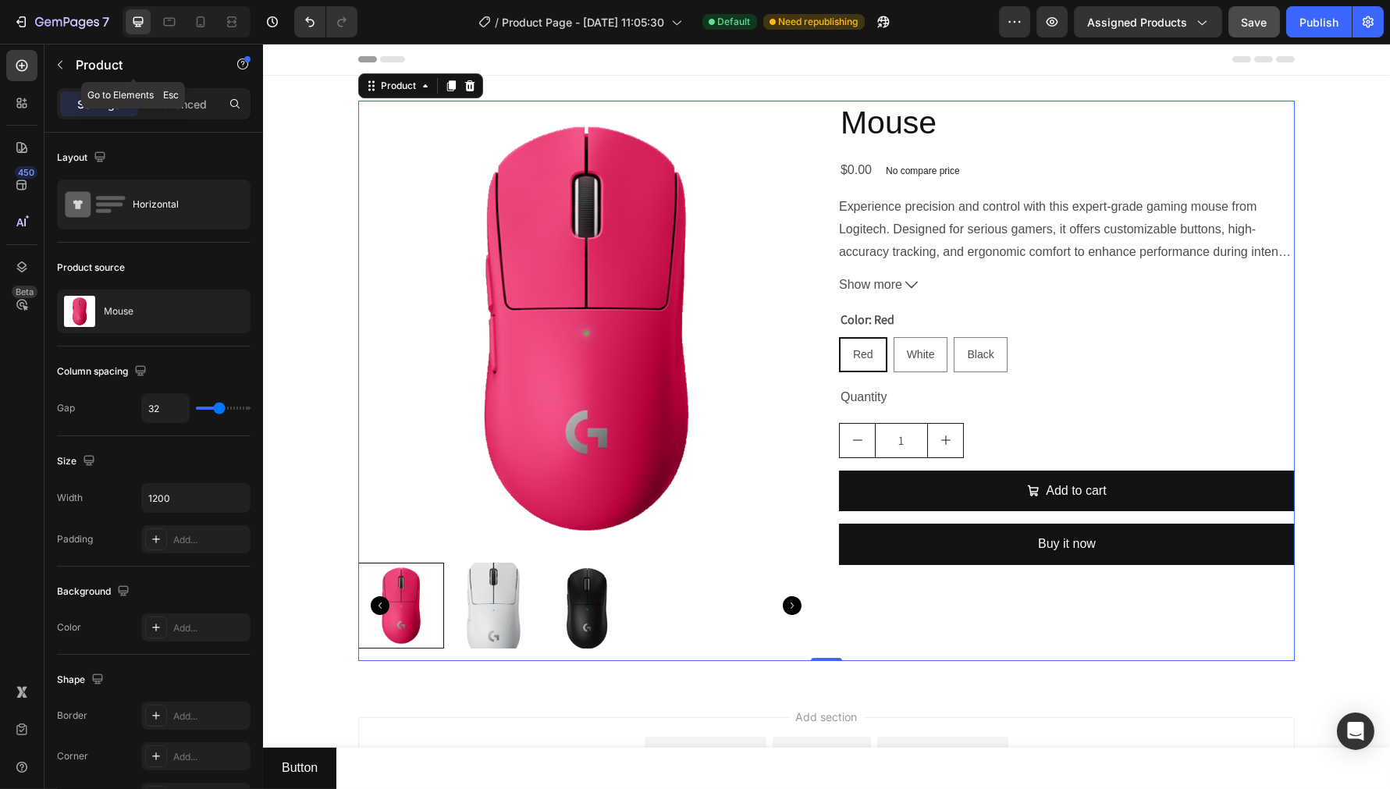
click at [60, 67] on icon "button" at bounding box center [60, 65] width 12 height 12
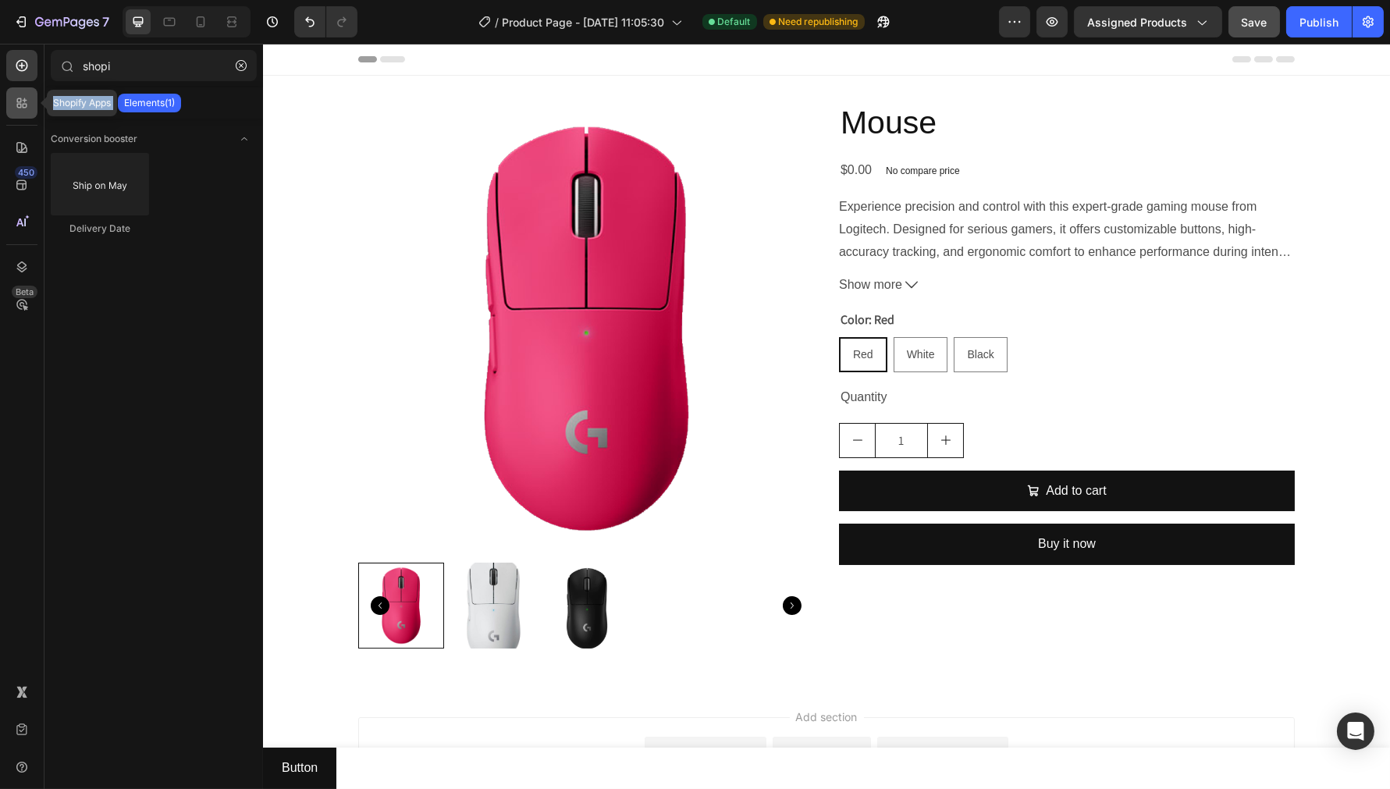
drag, startPoint x: 26, startPoint y: 138, endPoint x: 28, endPoint y: 109, distance: 29.0
click at [28, 109] on div "Shopify Apps 450 Beta" at bounding box center [21, 363] width 31 height 627
click at [28, 109] on icon at bounding box center [22, 103] width 16 height 16
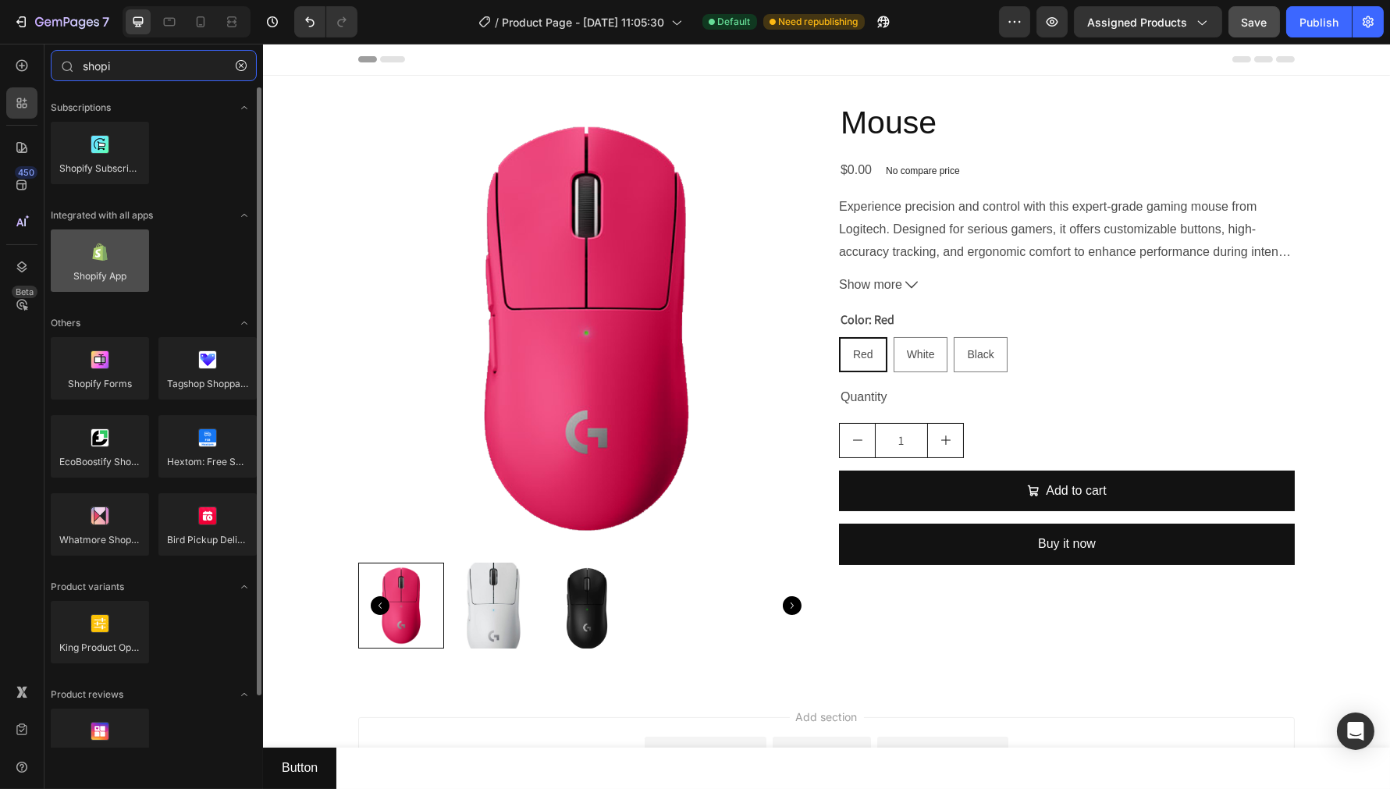
type input "shopi"
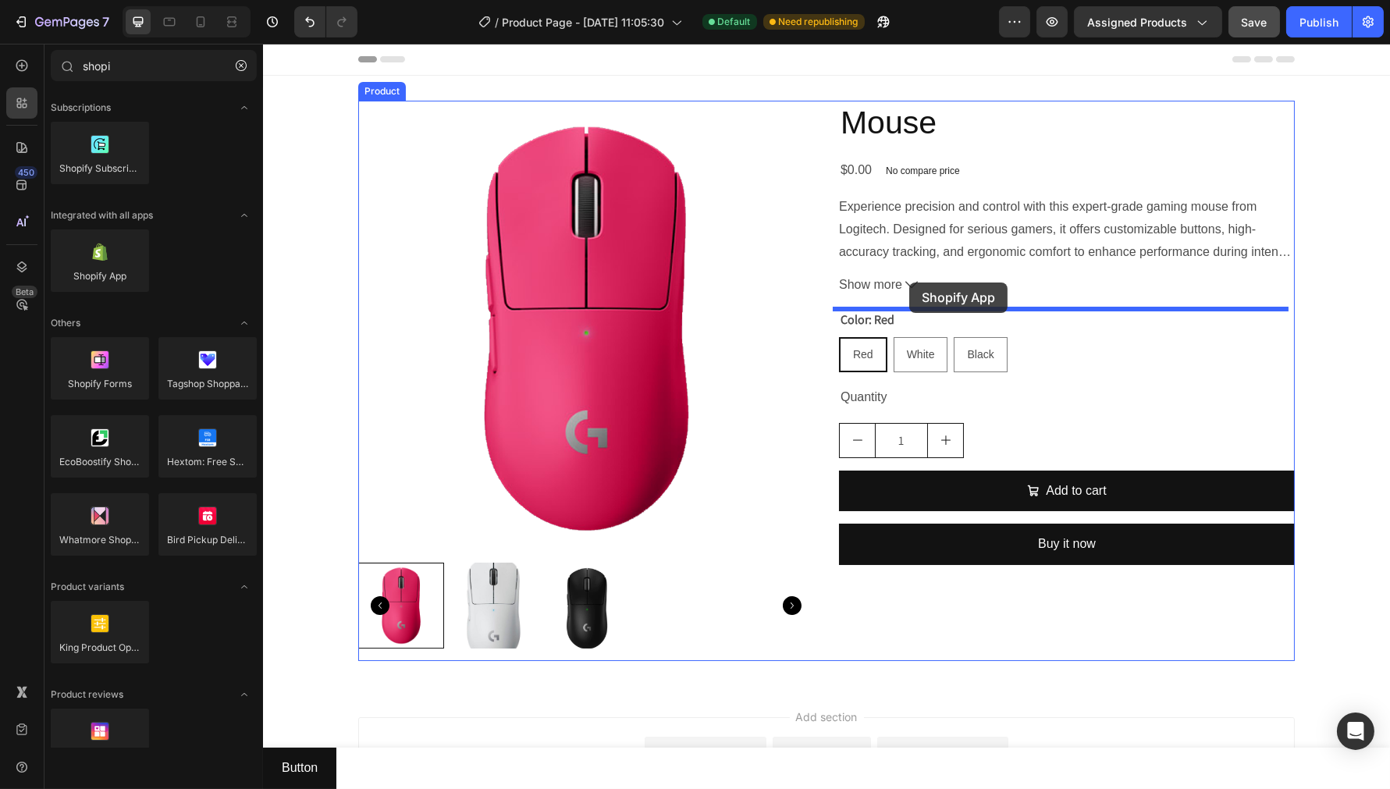
drag, startPoint x: 365, startPoint y: 321, endPoint x: 908, endPoint y: 282, distance: 544.5
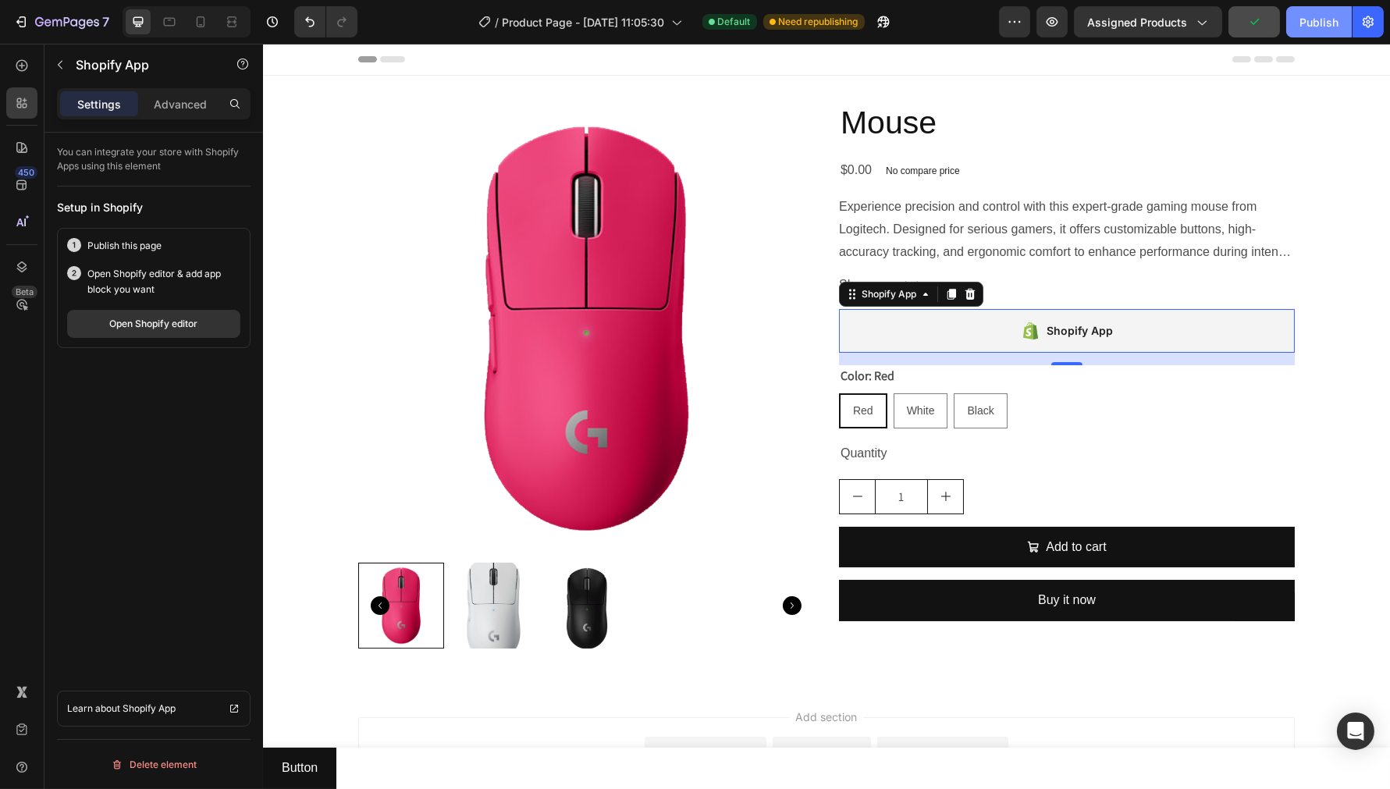
click at [1321, 20] on div "Publish" at bounding box center [1318, 22] width 39 height 16
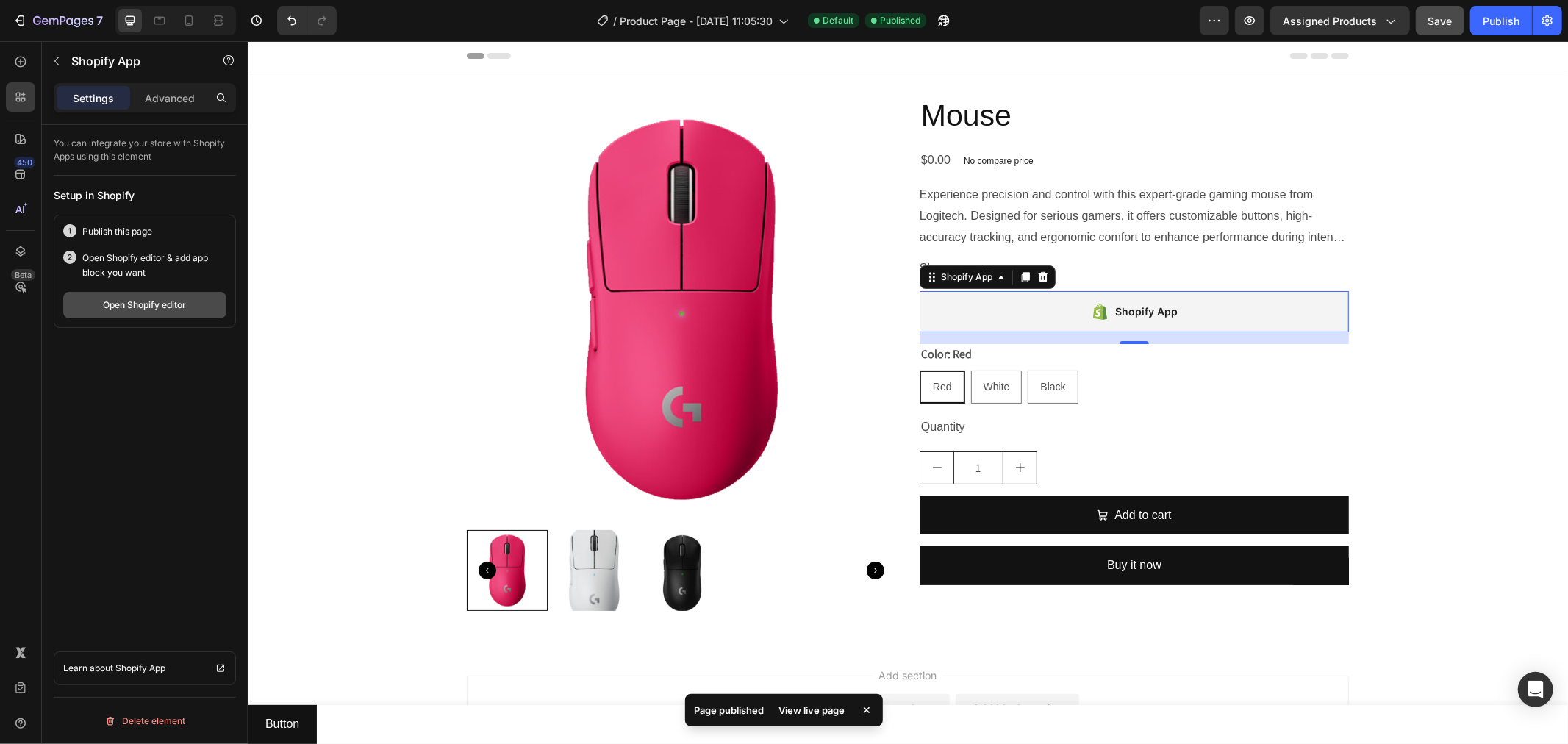
click at [151, 306] on div "Open Shopify editor" at bounding box center [145, 305] width 83 height 13
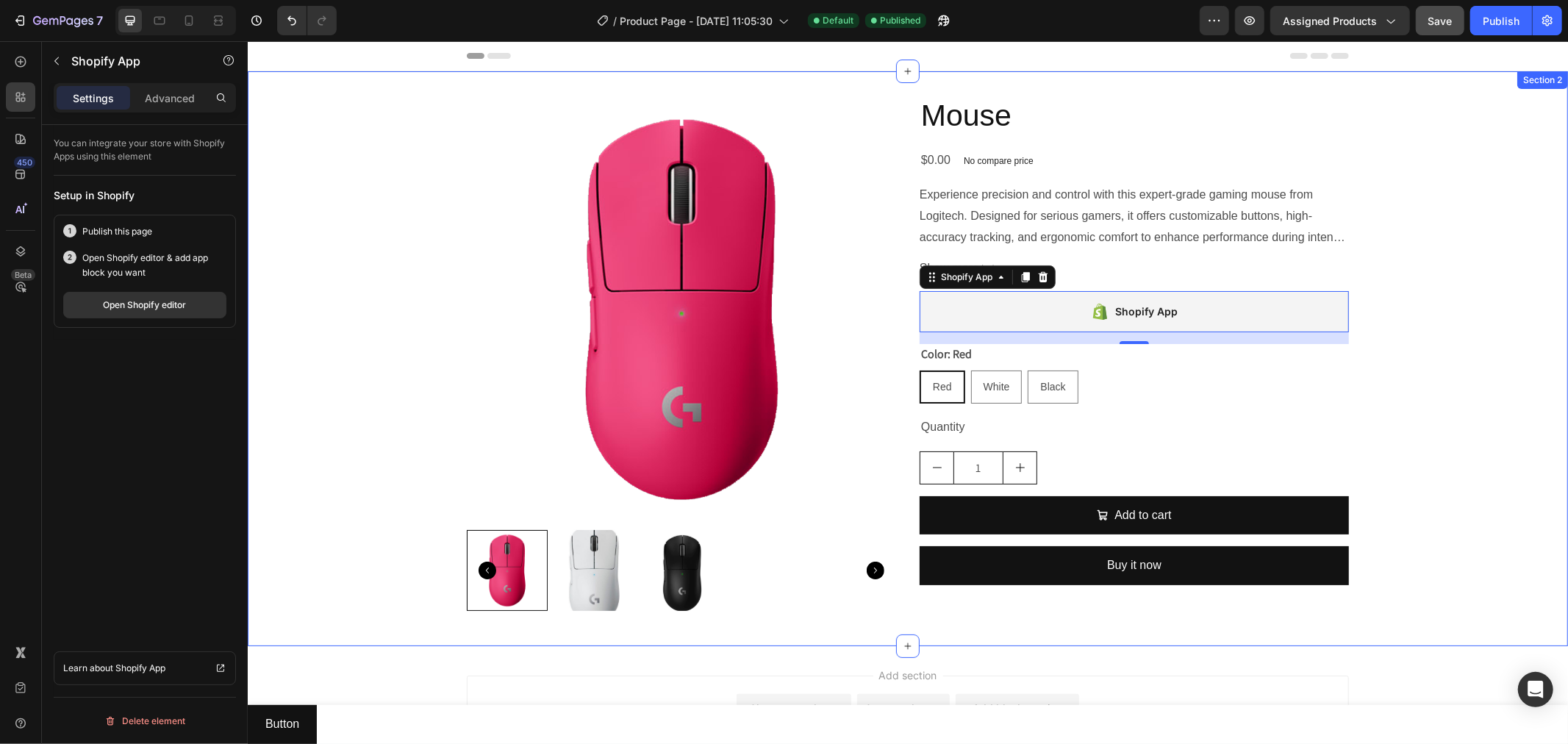
click at [650, 277] on img at bounding box center [681, 309] width 430 height 429
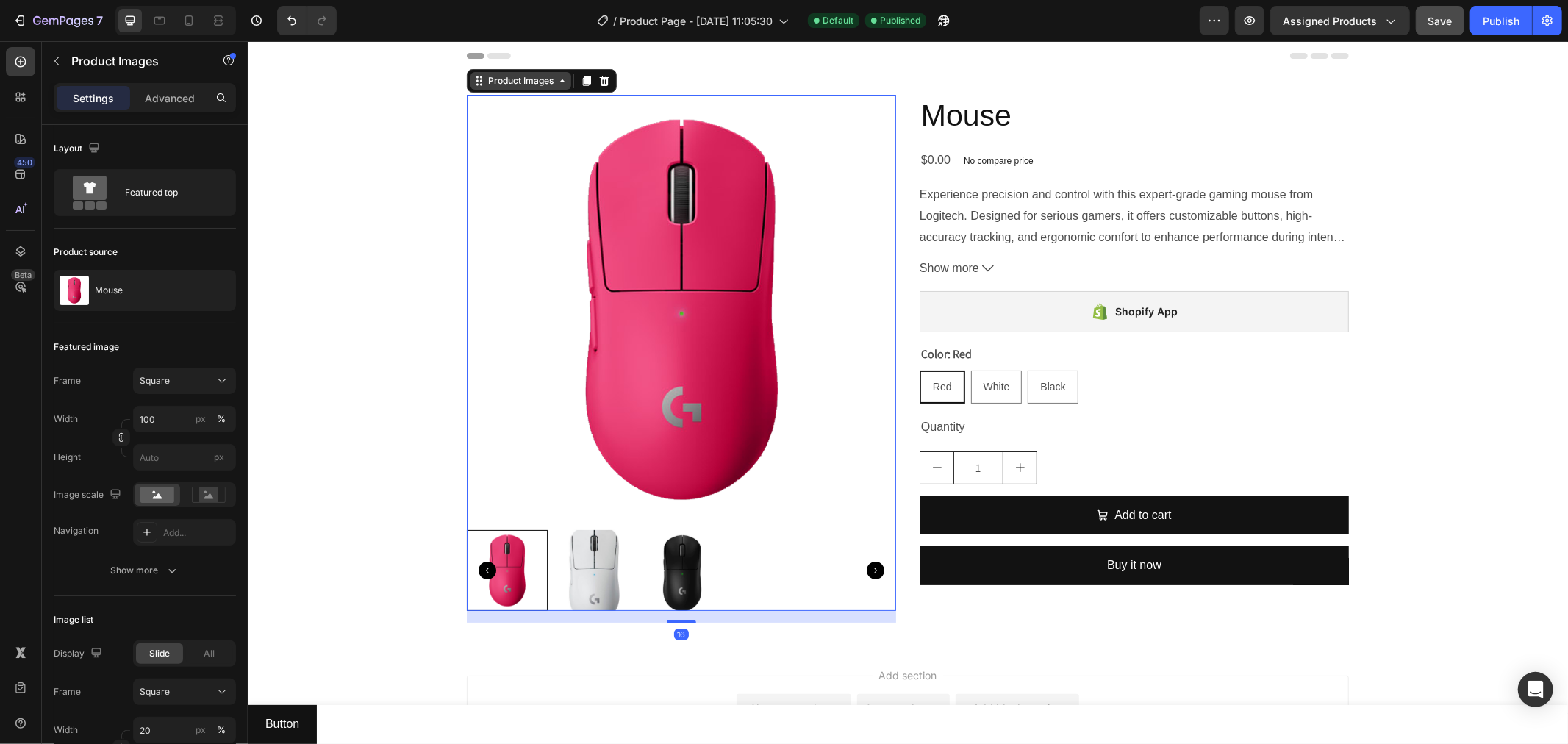
click at [513, 81] on div "Product Images" at bounding box center [520, 80] width 72 height 13
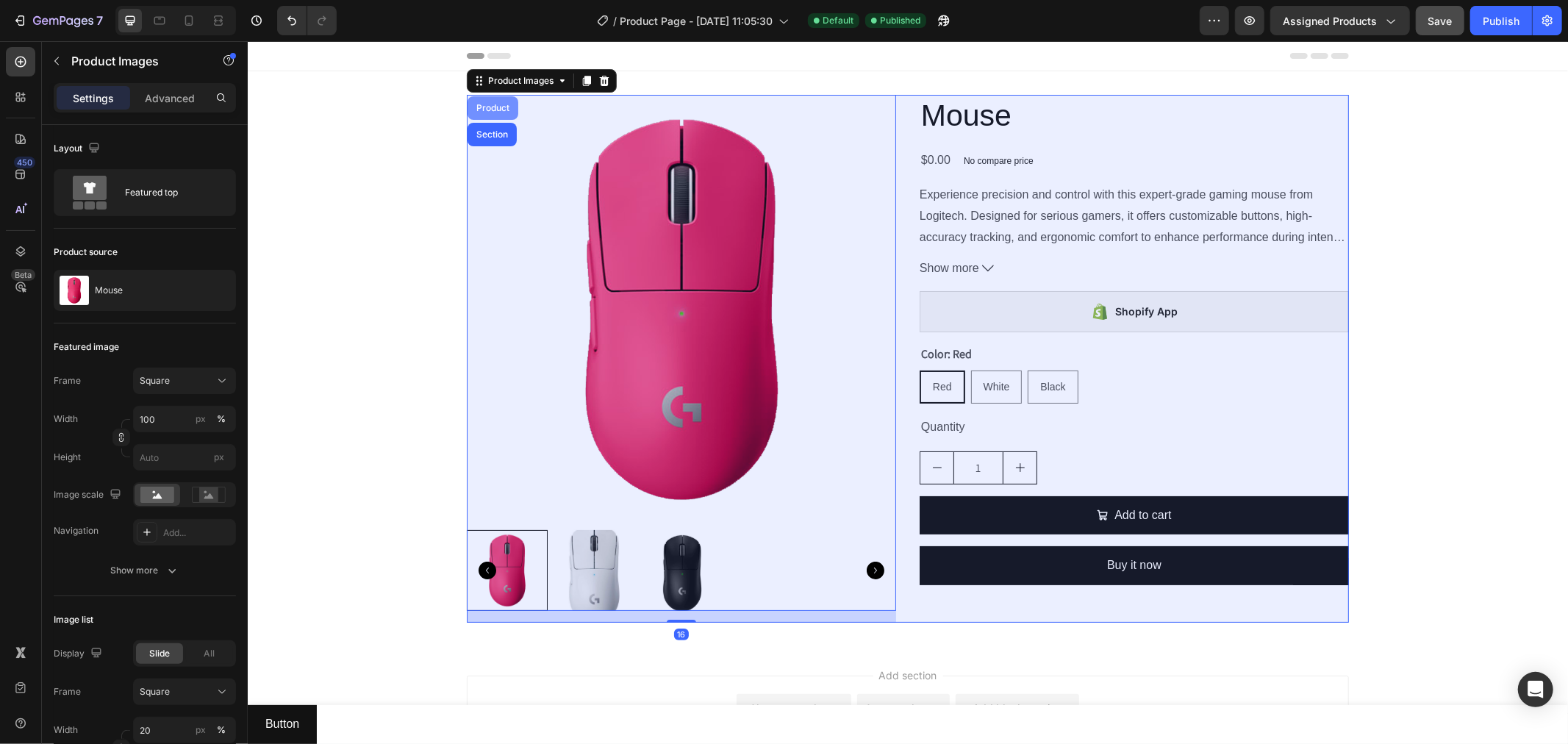
drag, startPoint x: 494, startPoint y: 104, endPoint x: 376, endPoint y: 280, distance: 211.9
click at [494, 104] on div "Product" at bounding box center [492, 106] width 39 height 8
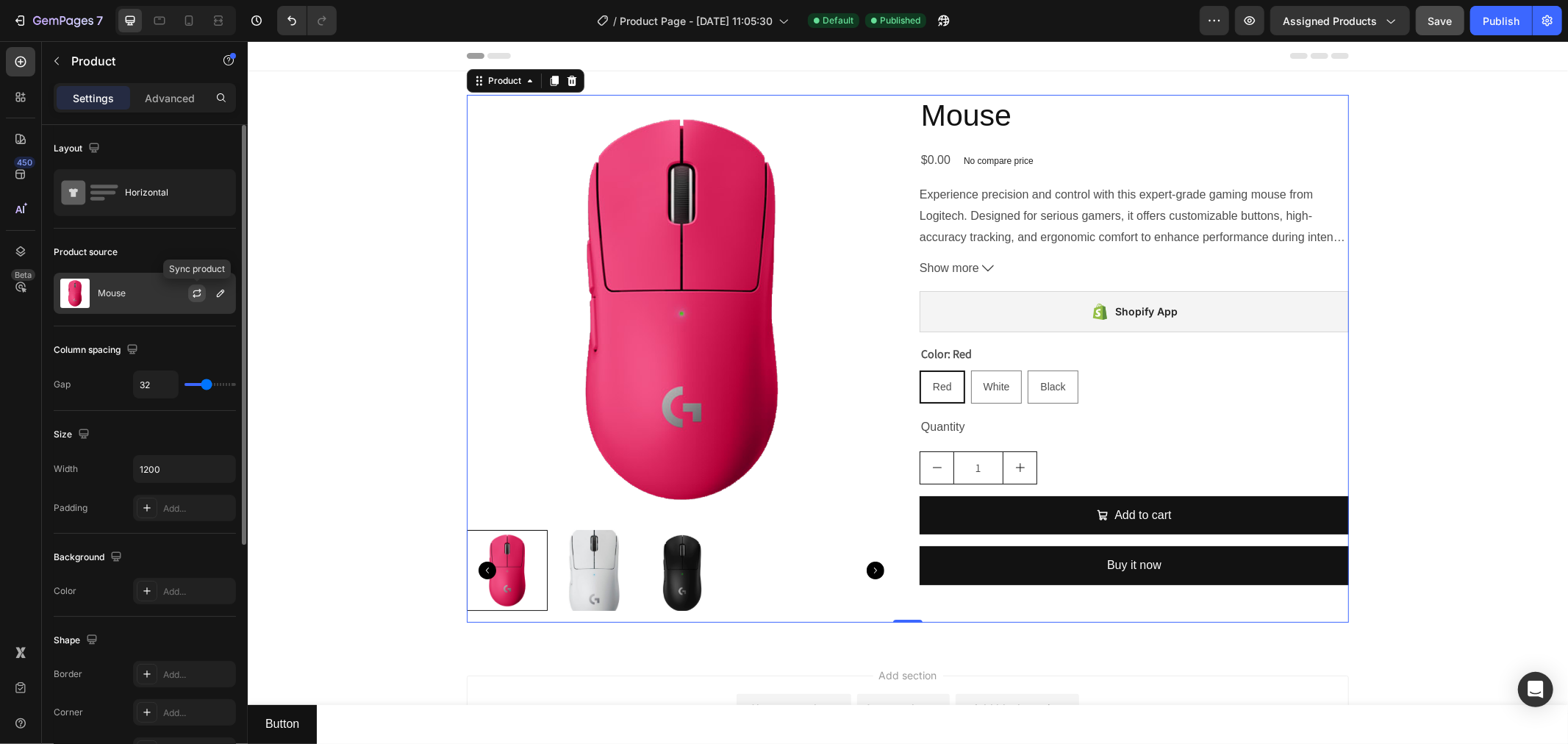
click at [199, 293] on icon "button" at bounding box center [197, 293] width 11 height 11
